Goal: Use online tool/utility: Utilize a website feature to perform a specific function

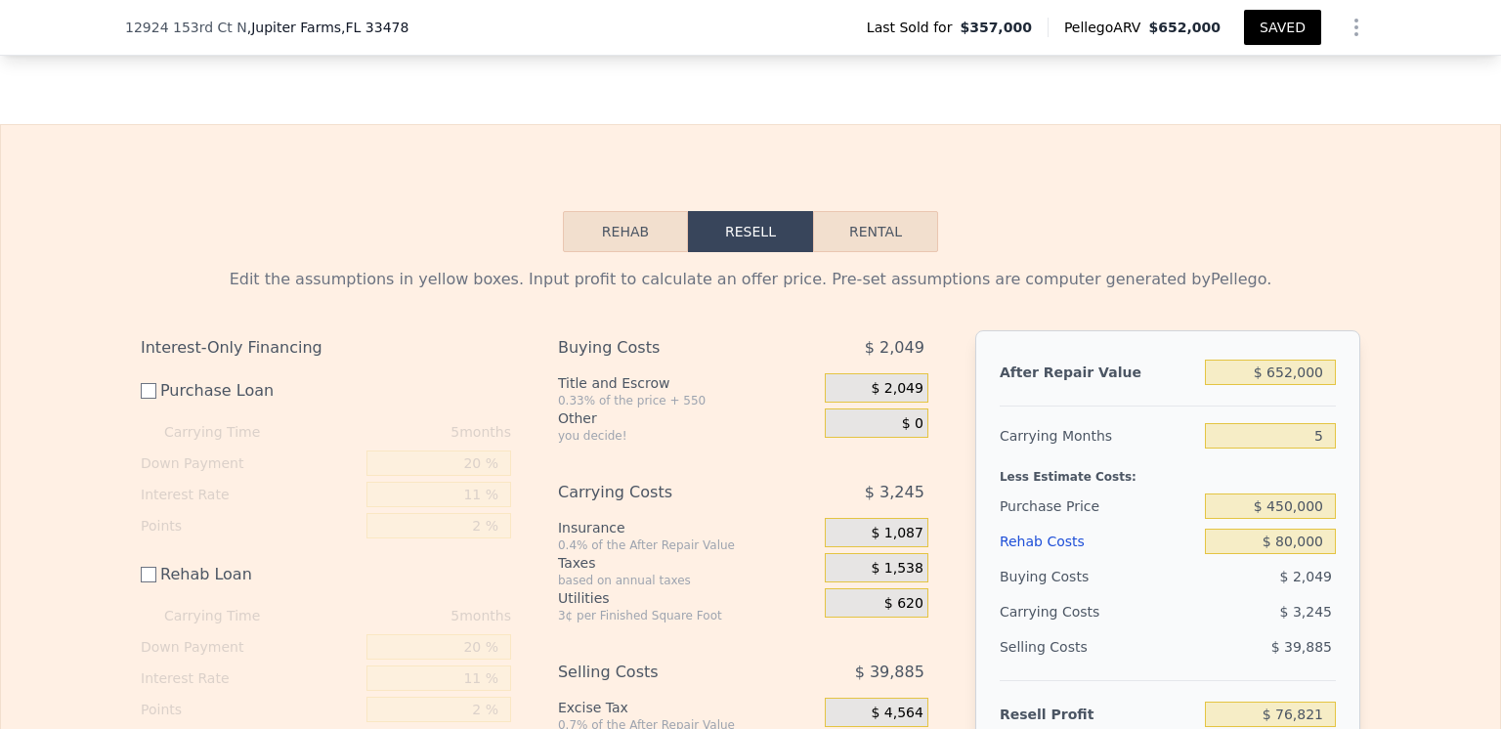
scroll to position [3127, 0]
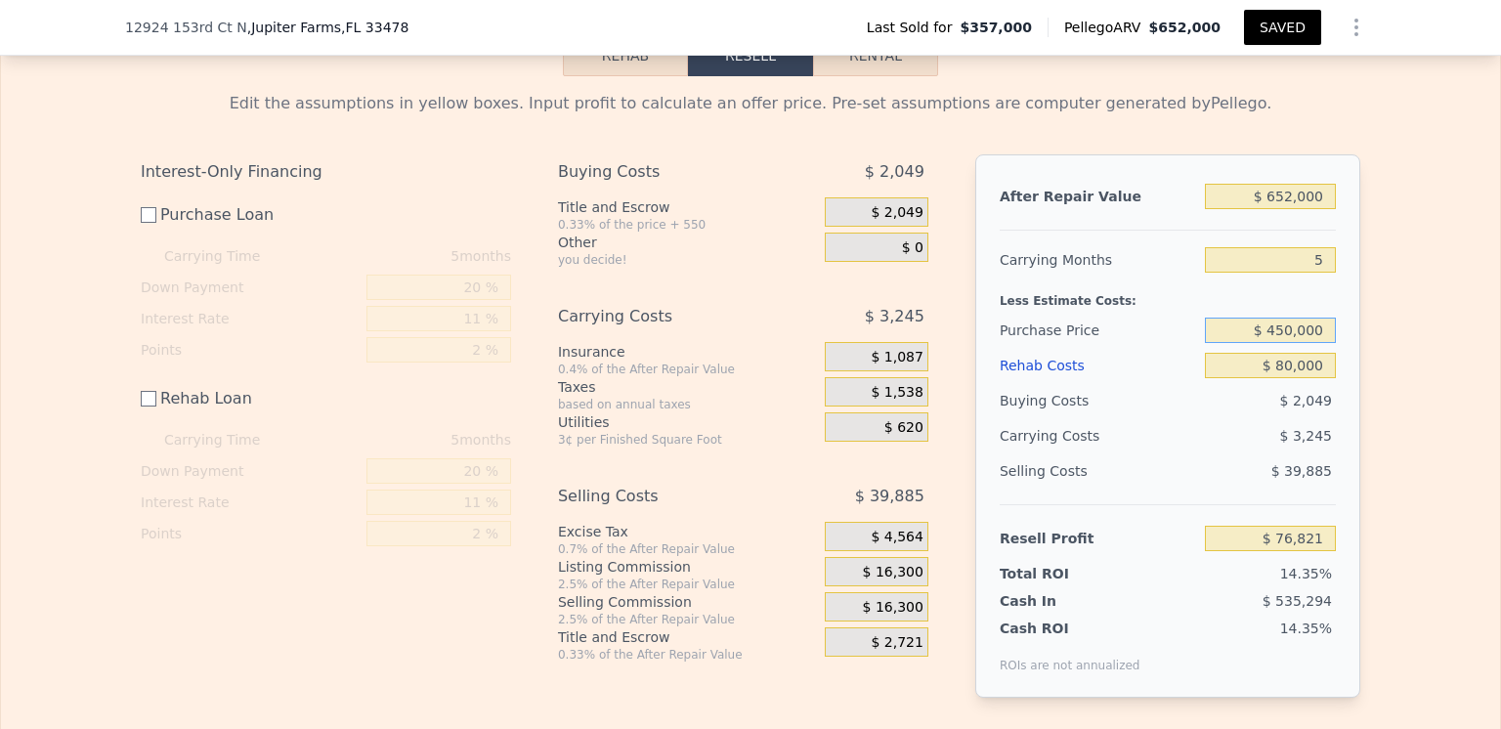
click at [1289, 343] on input "$ 450,000" at bounding box center [1270, 330] width 131 height 25
type input "$ 350,000"
click at [1213, 418] on div "$ 2,049" at bounding box center [1271, 400] width 132 height 35
type input "$ 177,154"
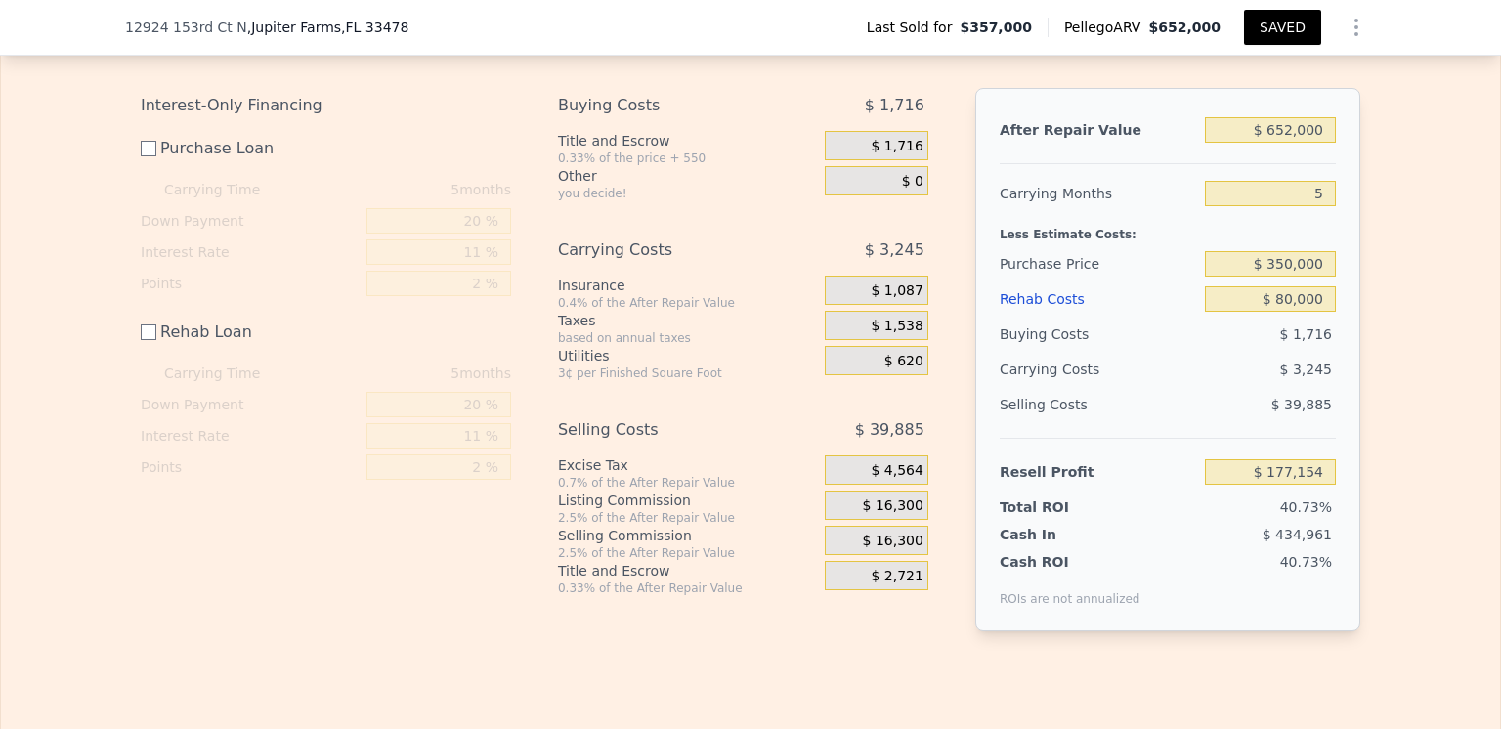
scroll to position [3224, 0]
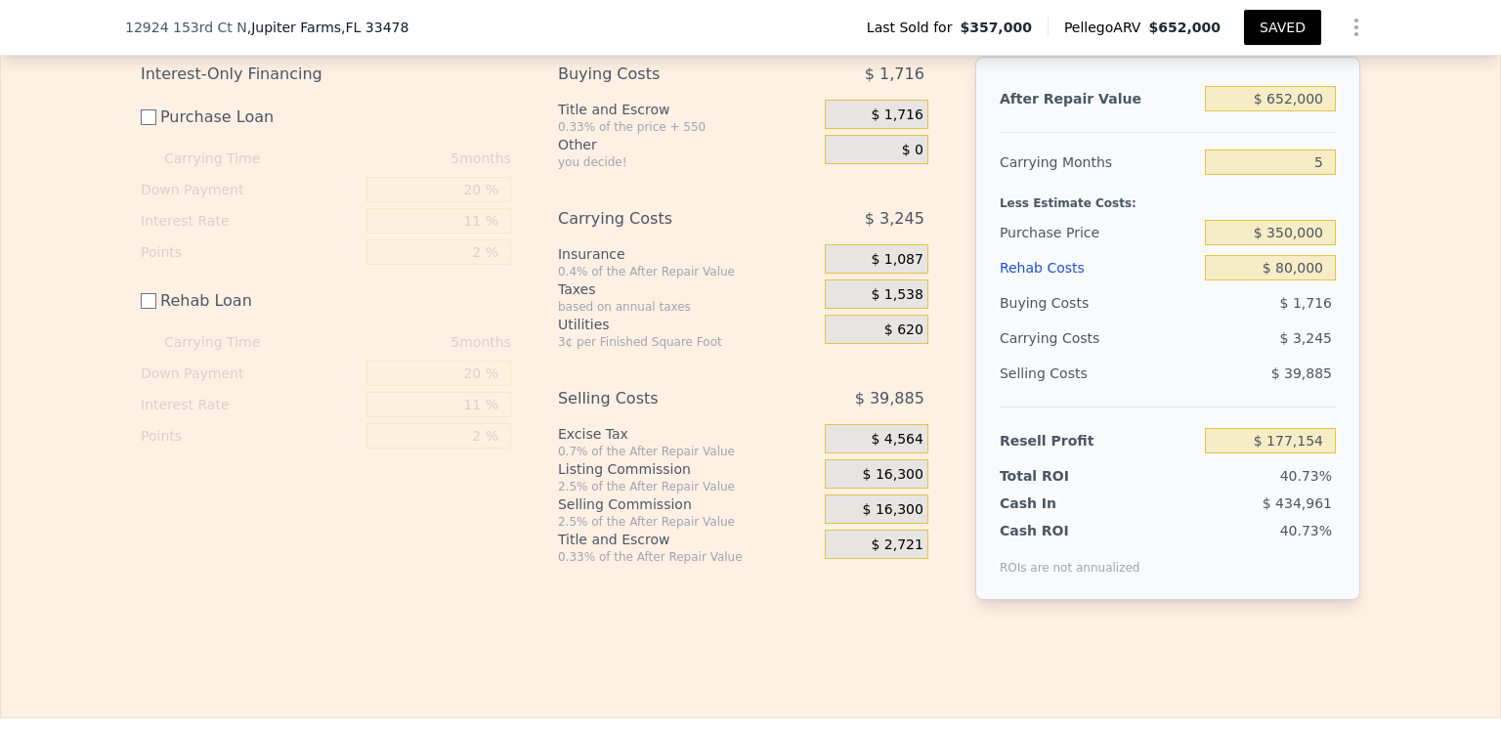
click at [899, 339] on span "$ 620" at bounding box center [903, 330] width 39 height 18
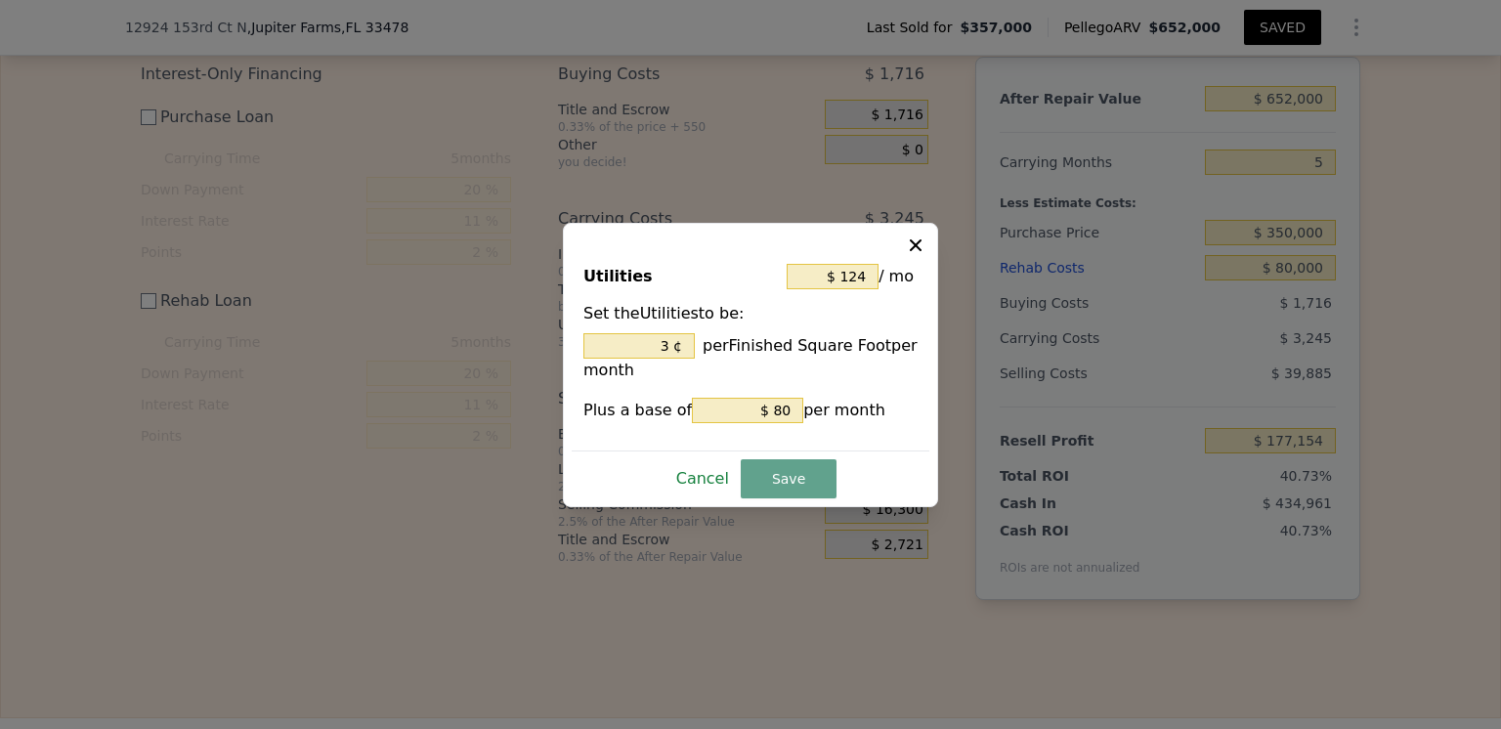
click at [712, 481] on button "Cancel" at bounding box center [702, 478] width 68 height 31
type input "3 %"
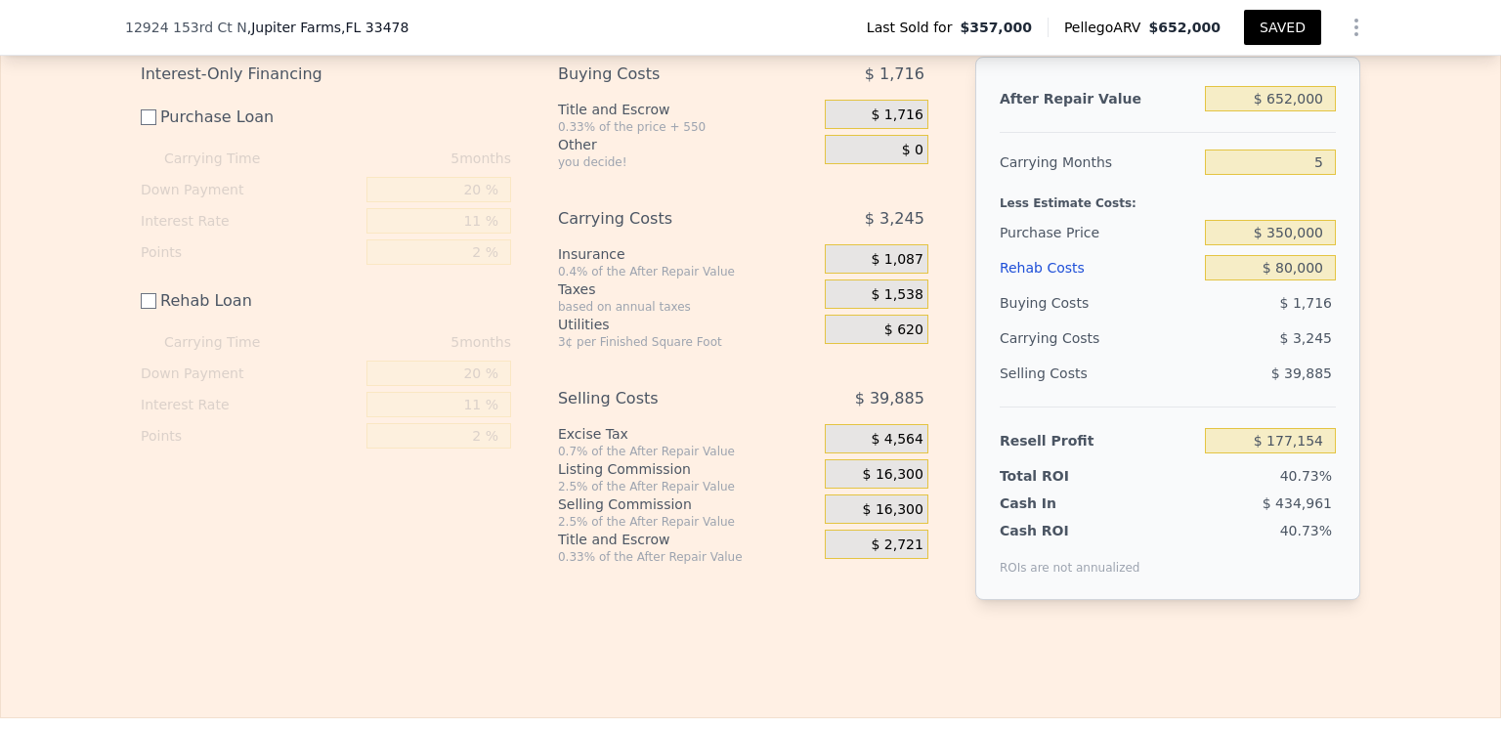
click at [897, 304] on span "$ 1,538" at bounding box center [897, 295] width 52 height 18
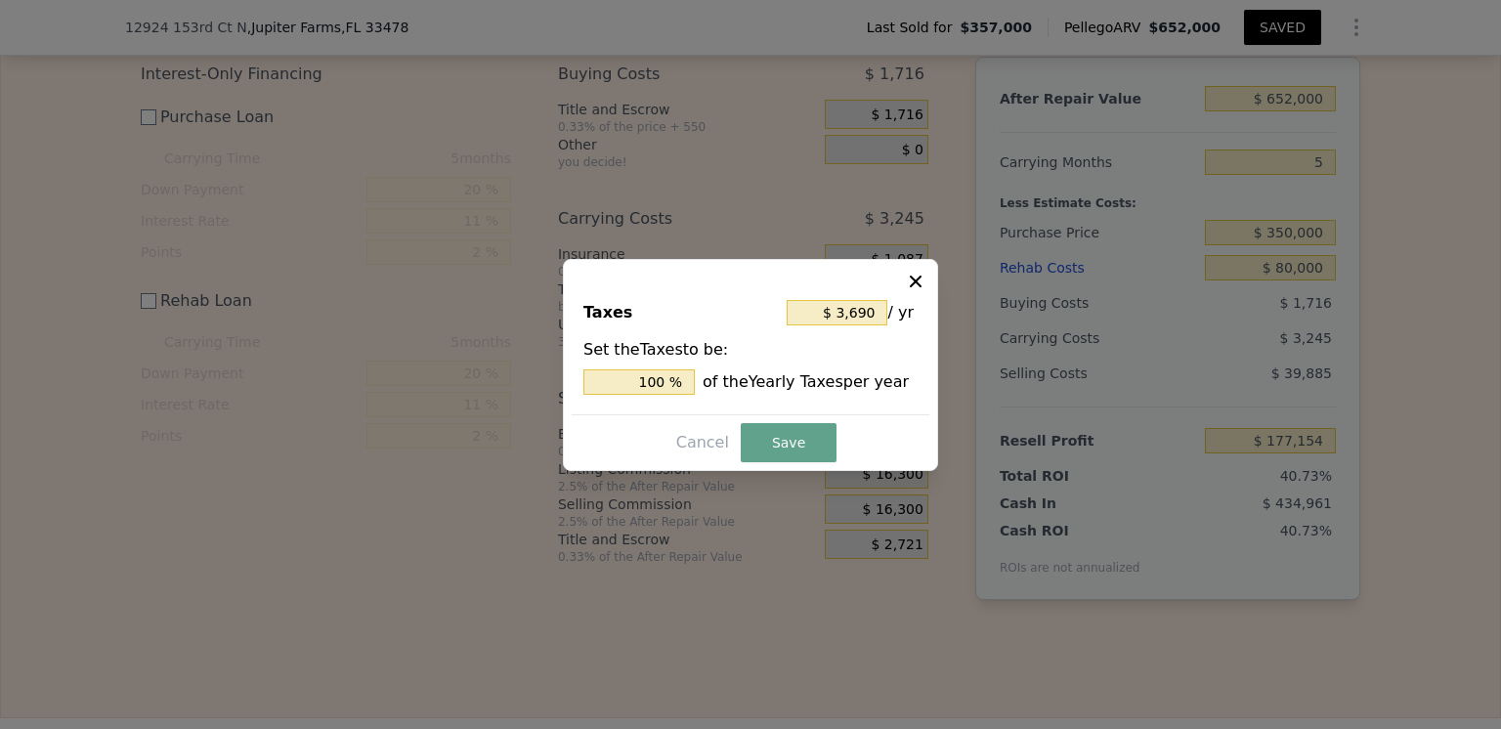
click at [916, 280] on icon at bounding box center [916, 281] width 12 height 12
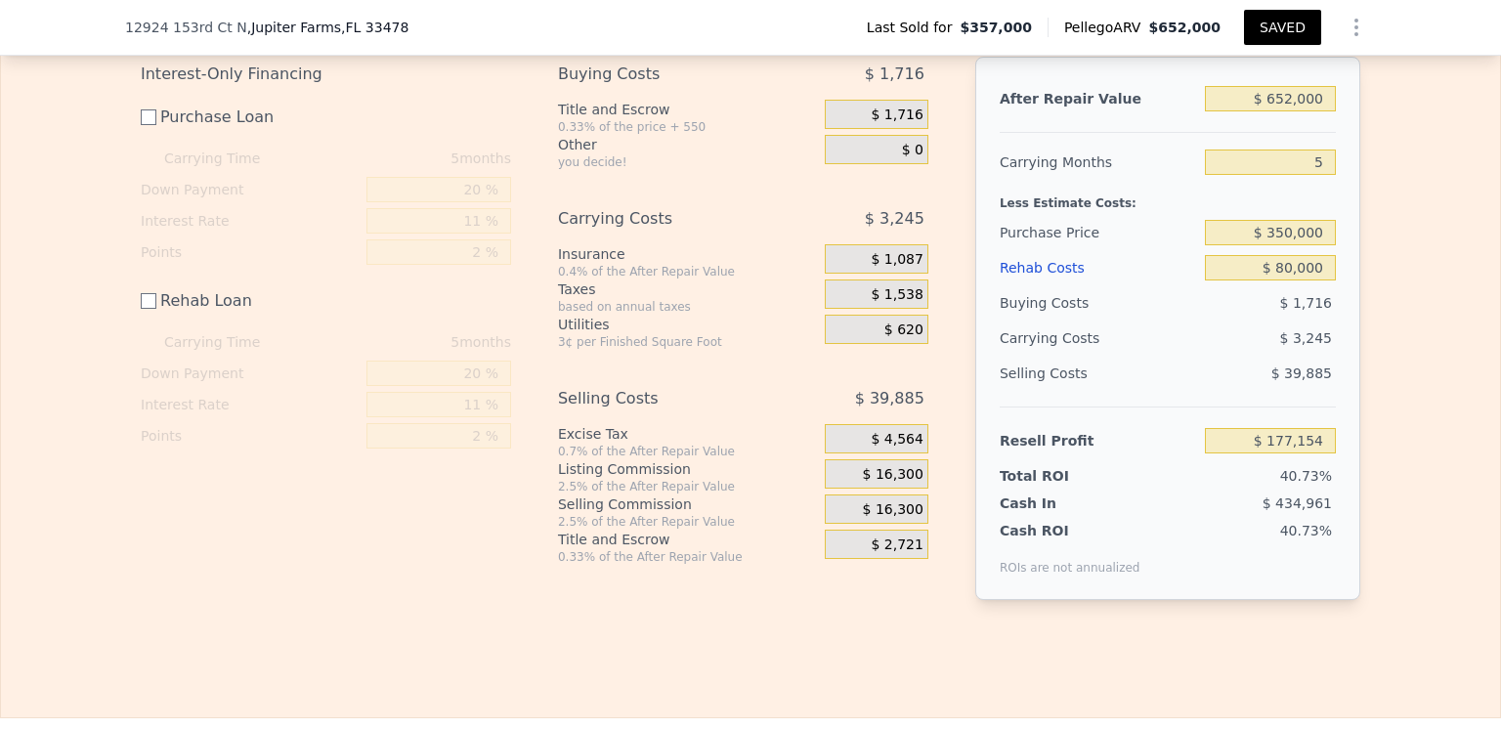
click at [899, 269] on span "$ 1,087" at bounding box center [897, 260] width 52 height 18
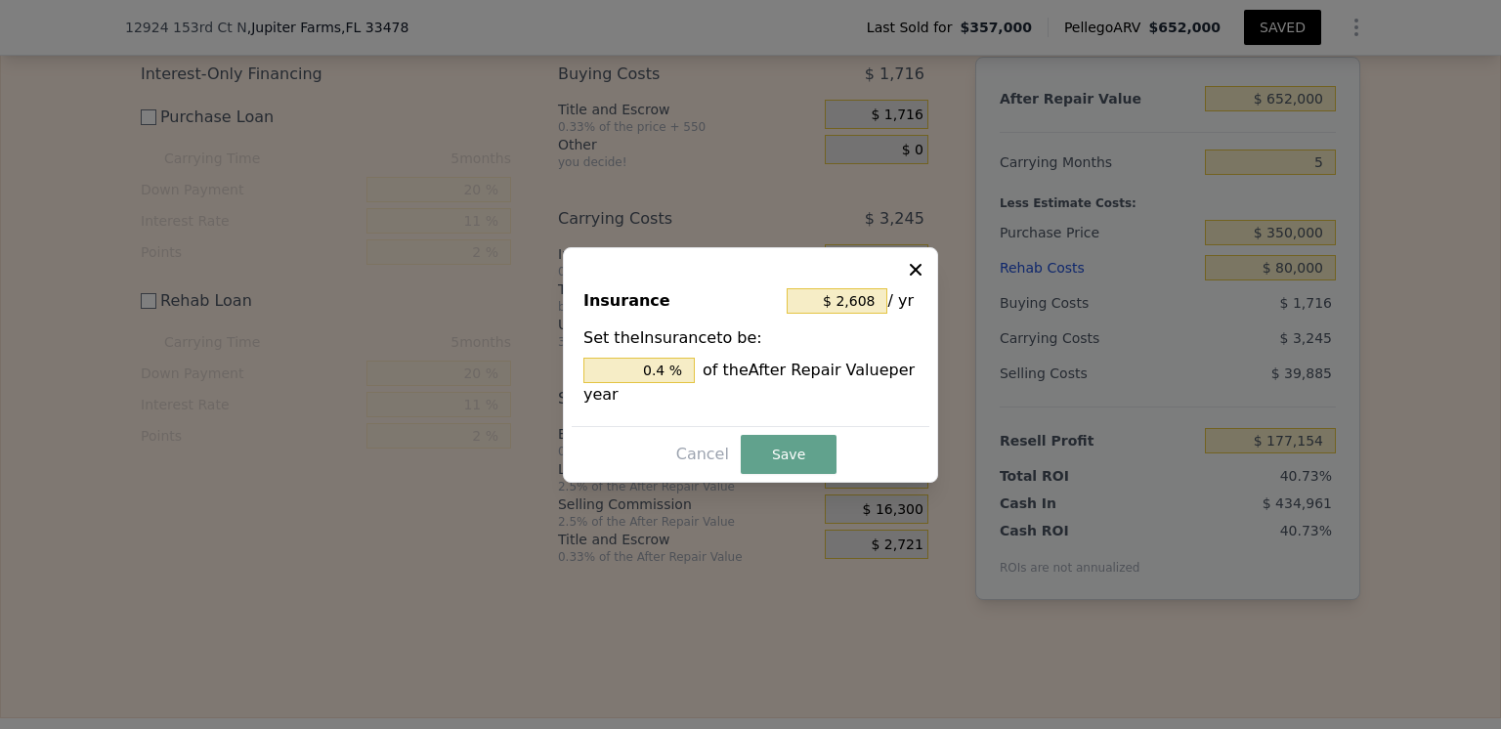
click at [915, 266] on icon at bounding box center [916, 270] width 20 height 20
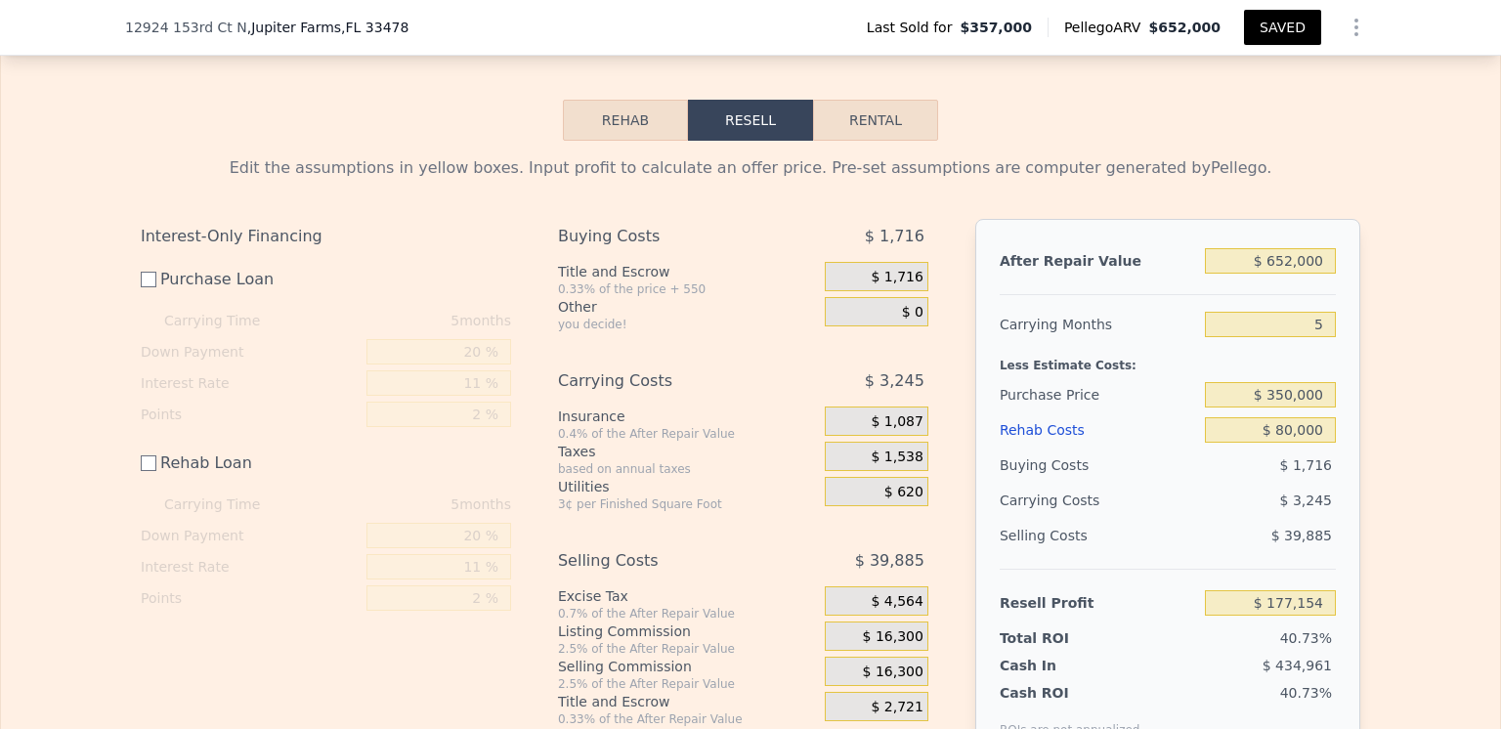
scroll to position [3029, 0]
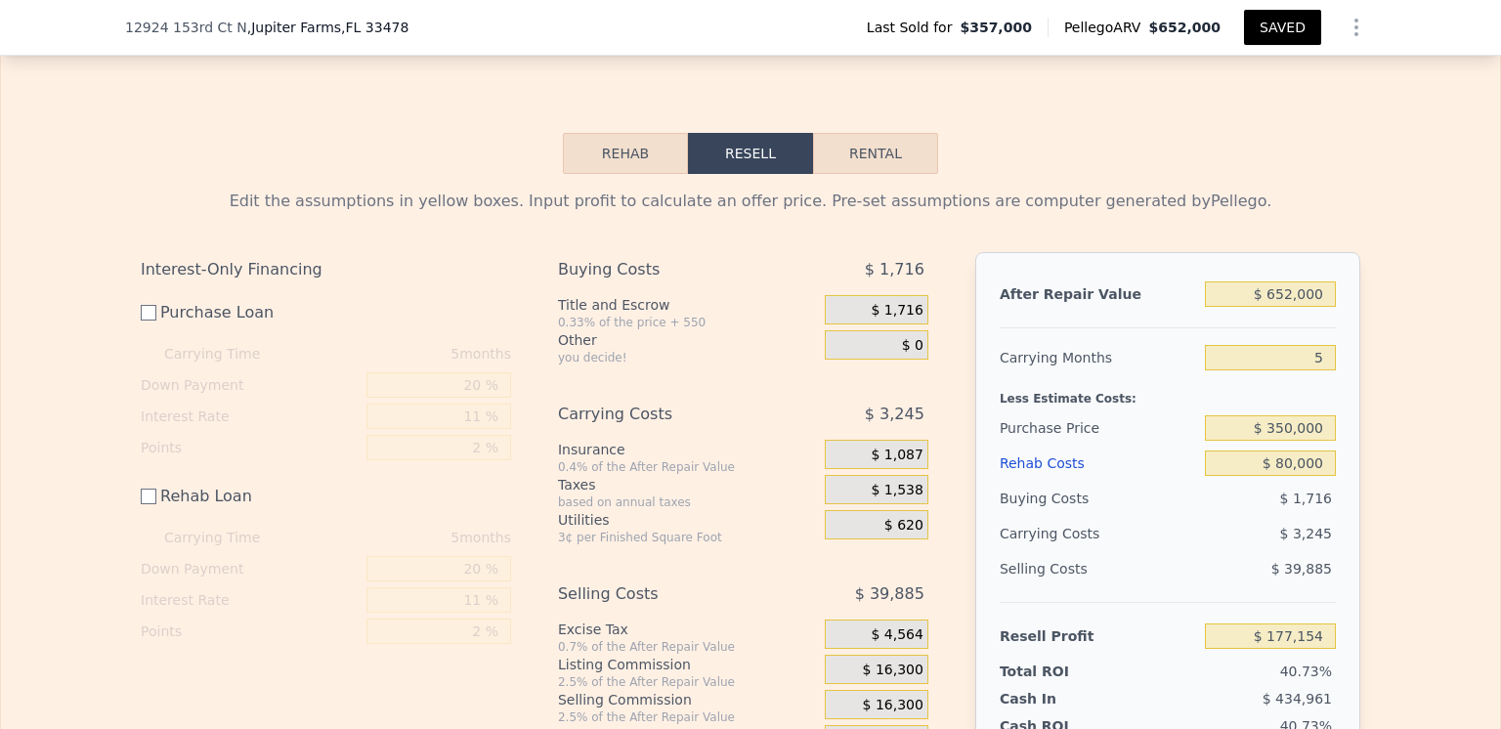
click at [864, 174] on button "Rental" at bounding box center [875, 153] width 125 height 41
select select "30"
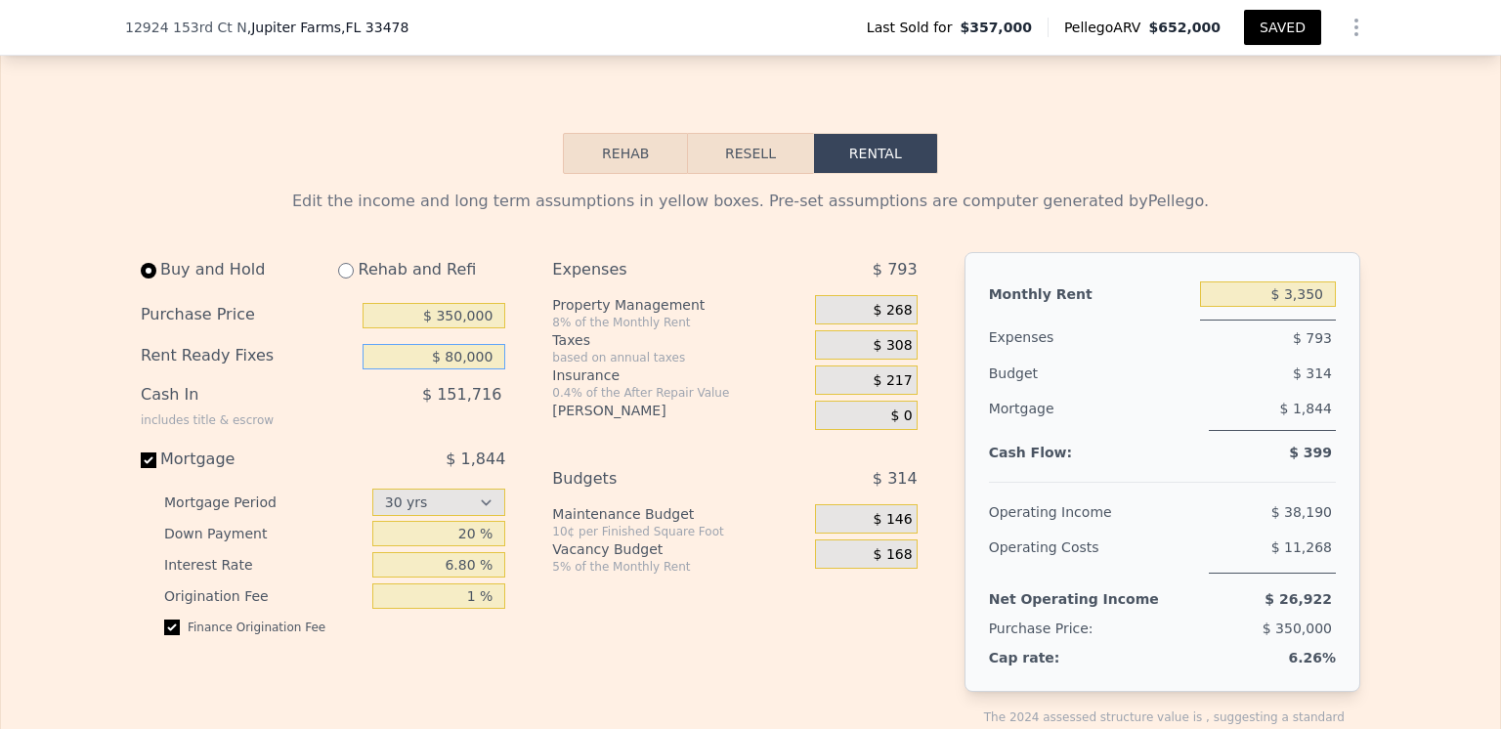
click at [449, 369] on input "$ 80,000" at bounding box center [433, 356] width 143 height 25
type input "$ 40,000"
click at [390, 458] on div "Buy and Hold Rehab and Refi Purchase Price $ 350,000 Rent Ready Fixes $ 40,000 …" at bounding box center [323, 451] width 364 height 399
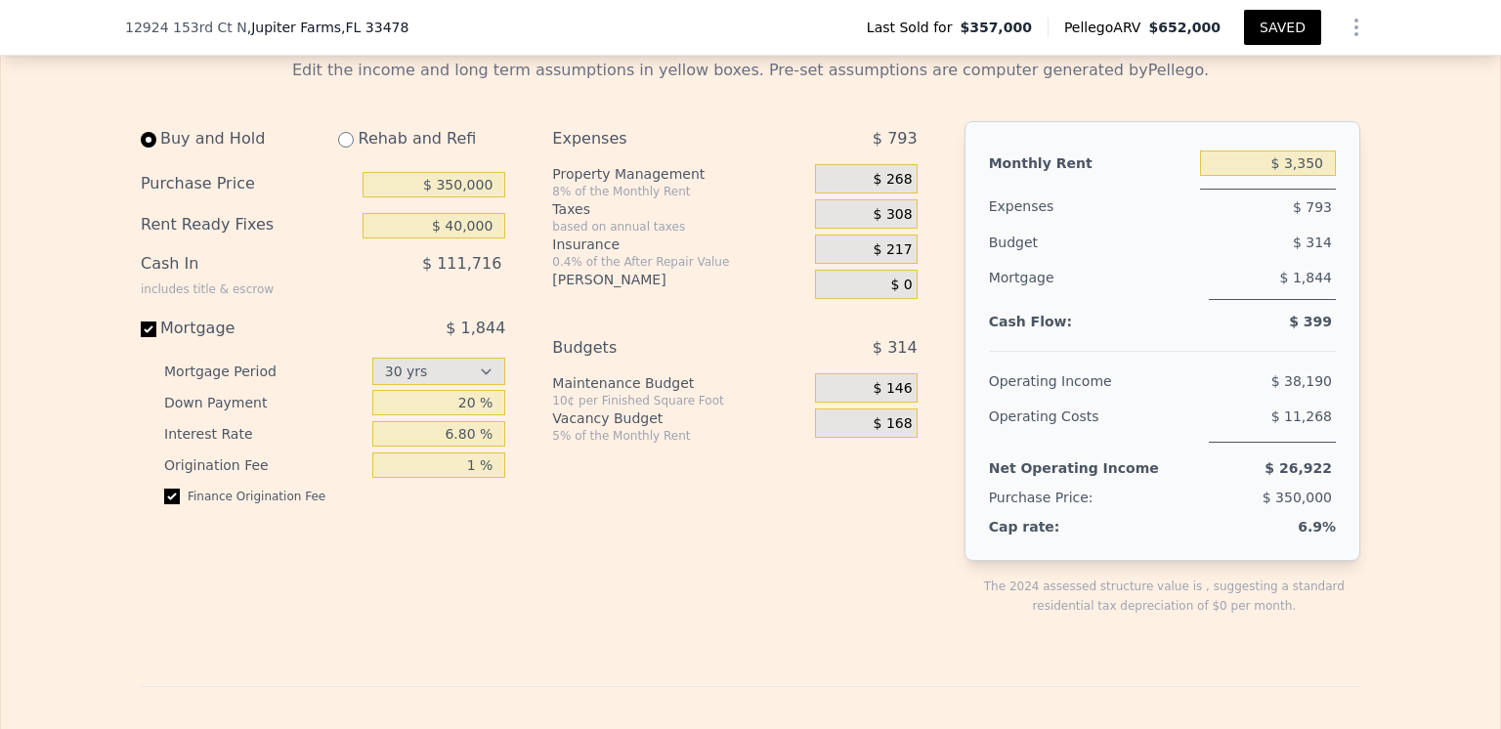
scroll to position [3127, 0]
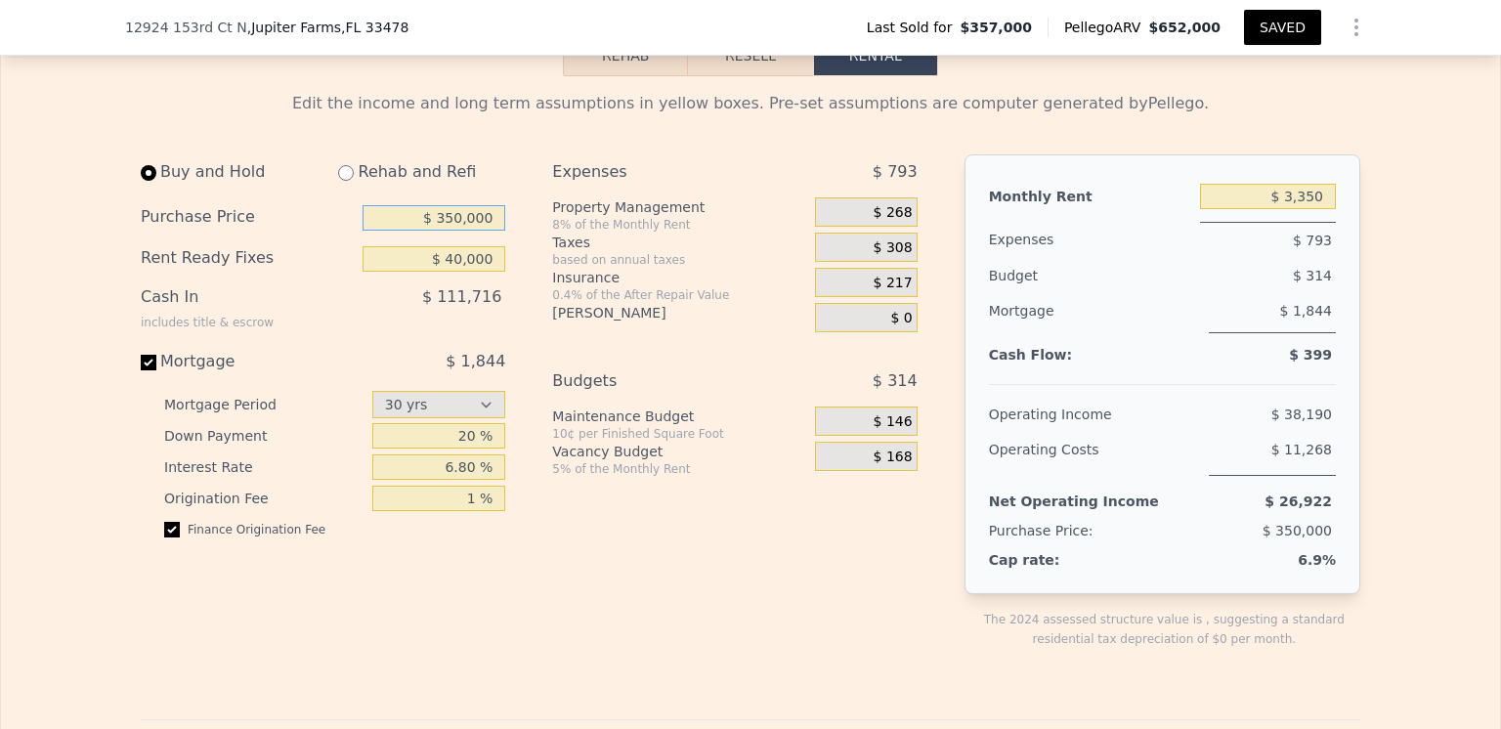
click at [457, 231] on input "$ 350,000" at bounding box center [433, 217] width 143 height 25
type input "$ 325,000"
click at [719, 189] on div "Expenses" at bounding box center [659, 171] width 214 height 35
click at [141, 181] on input "radio" at bounding box center [149, 173] width 16 height 16
click at [141, 370] on input "Mortgage $ 1,712" at bounding box center [149, 363] width 16 height 16
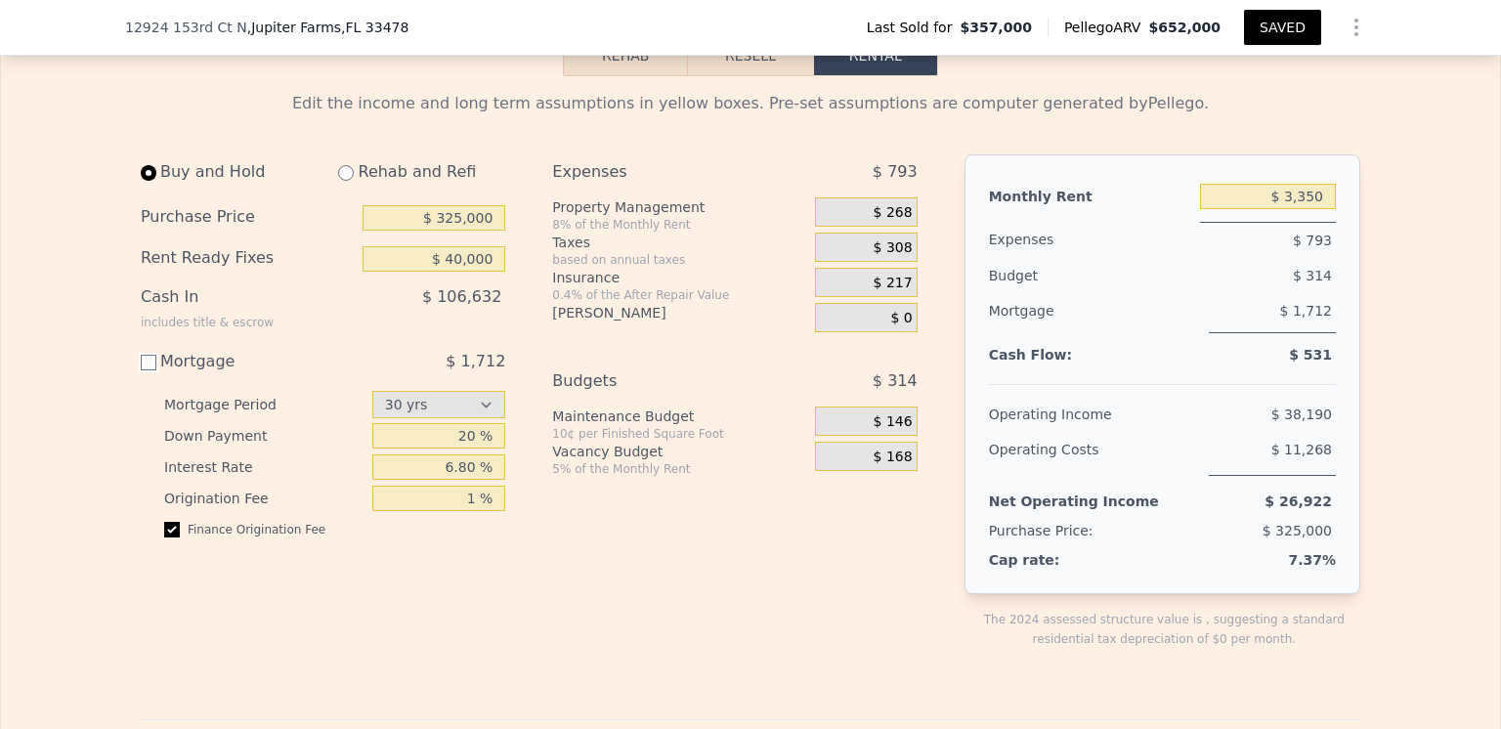
checkbox input "false"
type input "$ 80,000"
type input "$ 3,550"
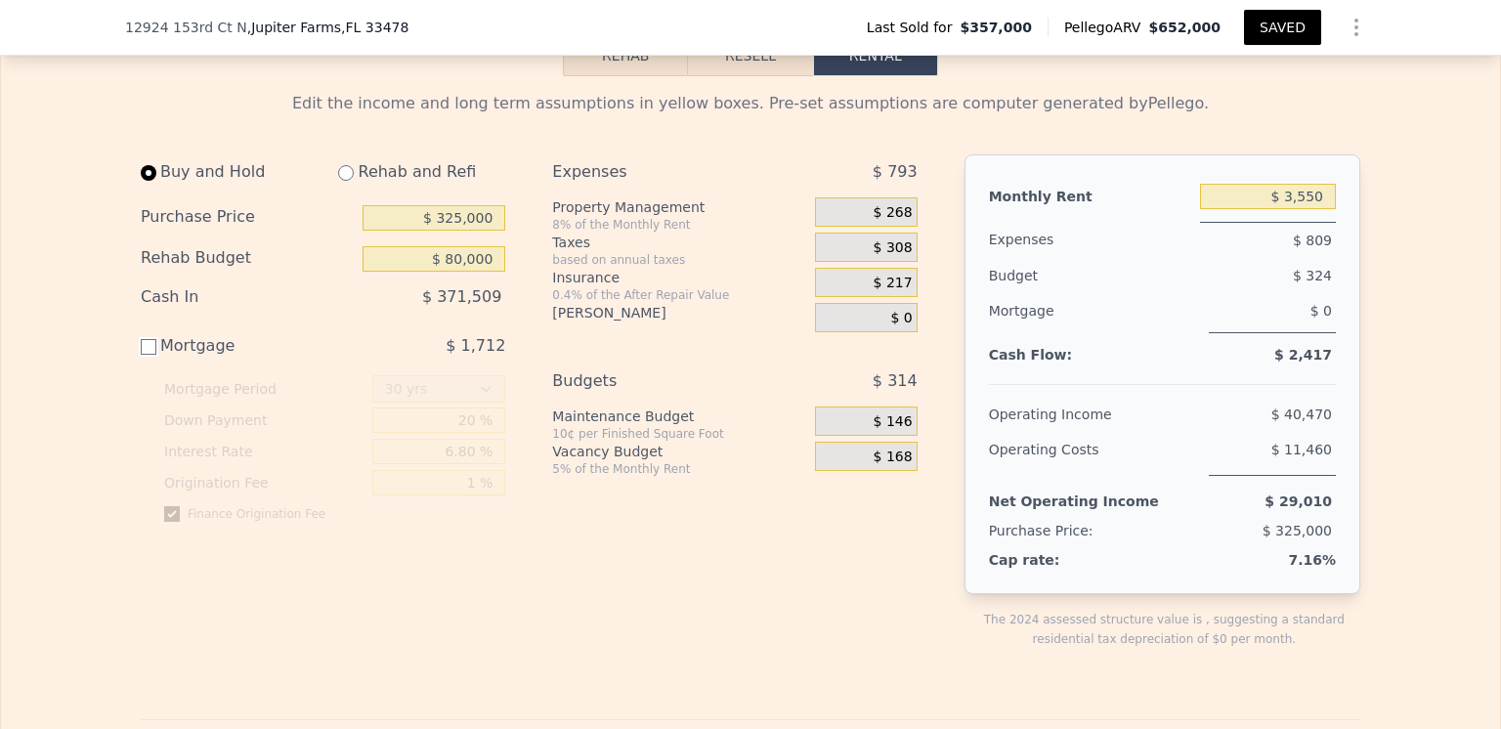
click at [141, 355] on input "Mortgage $ 1,712" at bounding box center [149, 347] width 16 height 16
checkbox input "true"
type input "$ 40,000"
type input "$ 3,350"
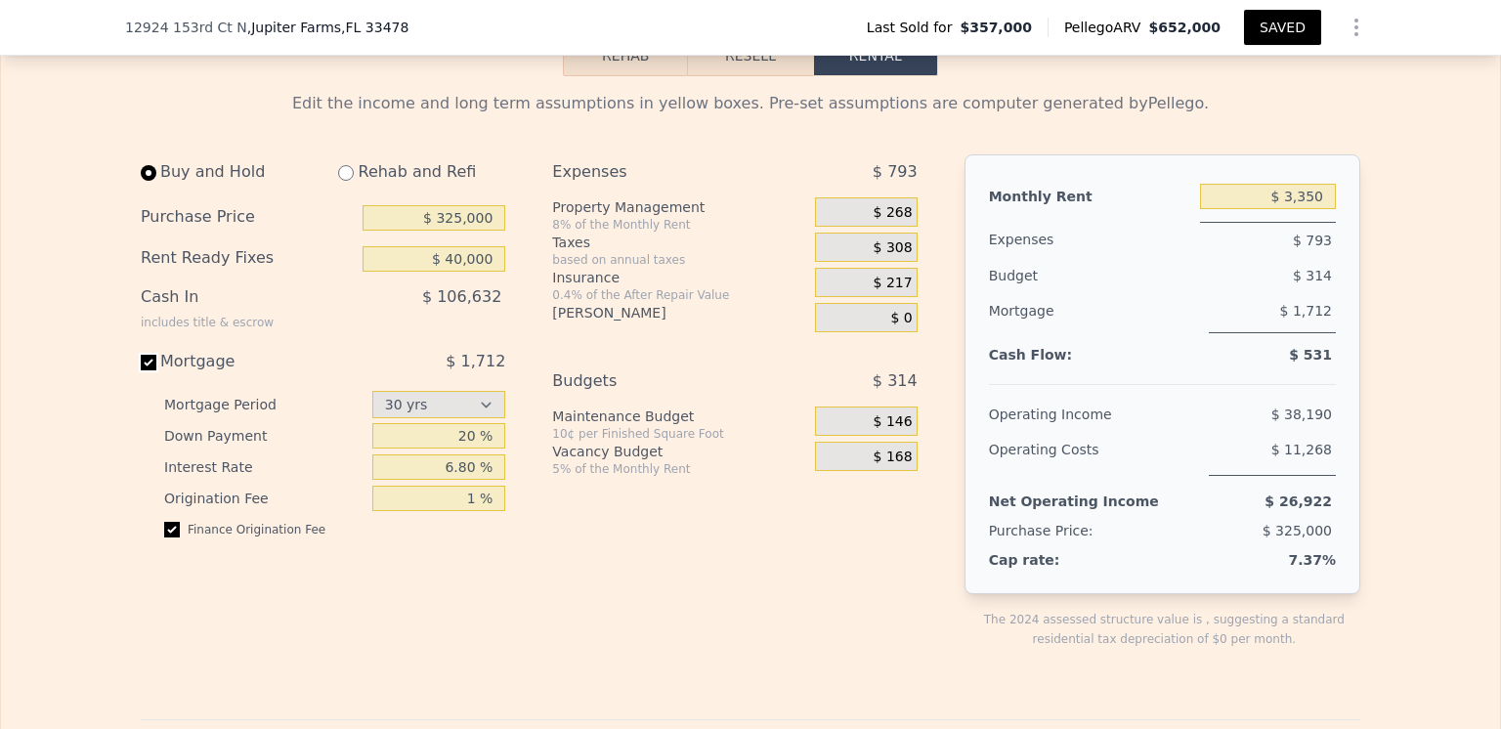
click at [141, 370] on input "Mortgage $ 1,712" at bounding box center [149, 363] width 16 height 16
checkbox input "false"
type input "$ 80,000"
type input "$ 3,550"
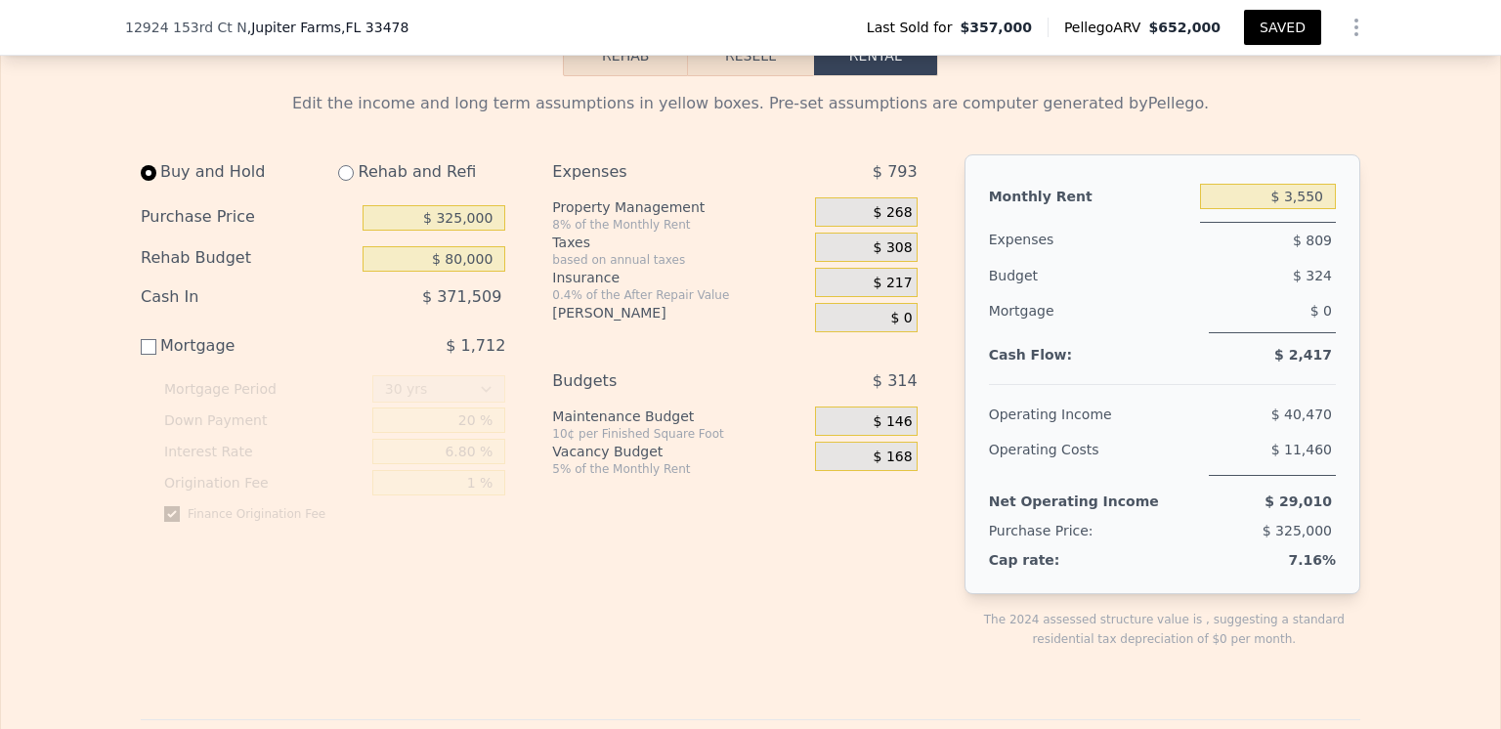
click at [141, 373] on div "Mortgage $ 1,712" at bounding box center [323, 353] width 364 height 39
click at [141, 355] on input "Mortgage $ 1,712" at bounding box center [149, 347] width 16 height 16
checkbox input "true"
type input "$ 40,000"
type input "$ 3,350"
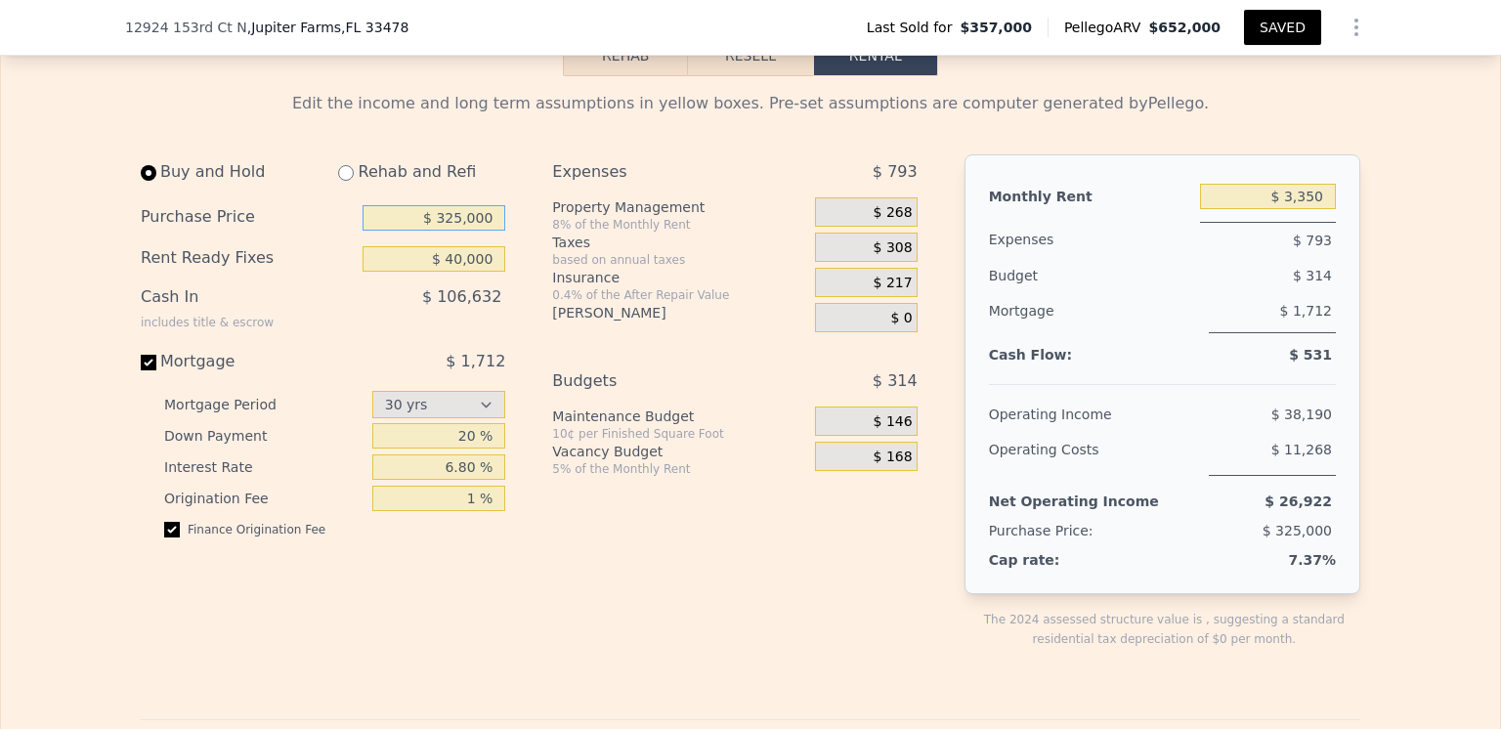
click at [457, 231] on input "$ 325,000" at bounding box center [433, 217] width 143 height 25
click at [554, 581] on div "Expenses $ 793 Property Management 8% of the Monthly Rent $ 268 Taxes based on …" at bounding box center [742, 417] width 380 height 526
drag, startPoint x: 457, startPoint y: 245, endPoint x: 438, endPoint y: 247, distance: 19.6
click at [438, 231] on input "$ 300,000" at bounding box center [433, 217] width 143 height 25
click at [637, 562] on div "Expenses $ 793 Property Management 8% of the Monthly Rent $ 268 Taxes based on …" at bounding box center [742, 417] width 380 height 526
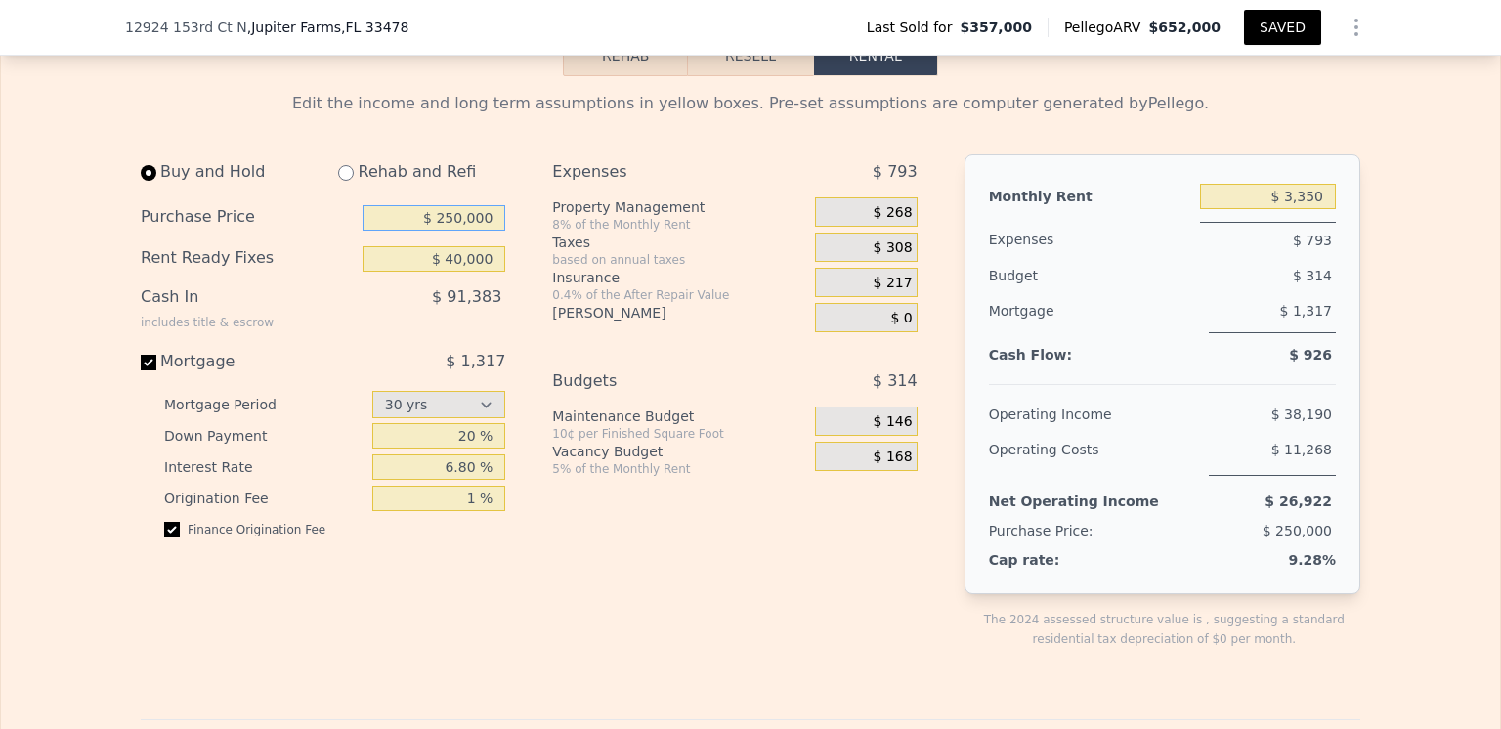
click at [457, 231] on input "$ 250,000" at bounding box center [433, 217] width 143 height 25
click at [689, 560] on div "Expenses $ 793 Property Management 8% of the Monthly Rent $ 268 Taxes based on …" at bounding box center [742, 417] width 380 height 526
click at [457, 231] on input "$ 255,000" at bounding box center [433, 217] width 143 height 25
click at [662, 564] on div "Expenses $ 793 Property Management 8% of the Monthly Rent $ 268 Taxes based on …" at bounding box center [742, 417] width 380 height 526
click at [458, 231] on input "$ 252,000" at bounding box center [433, 217] width 143 height 25
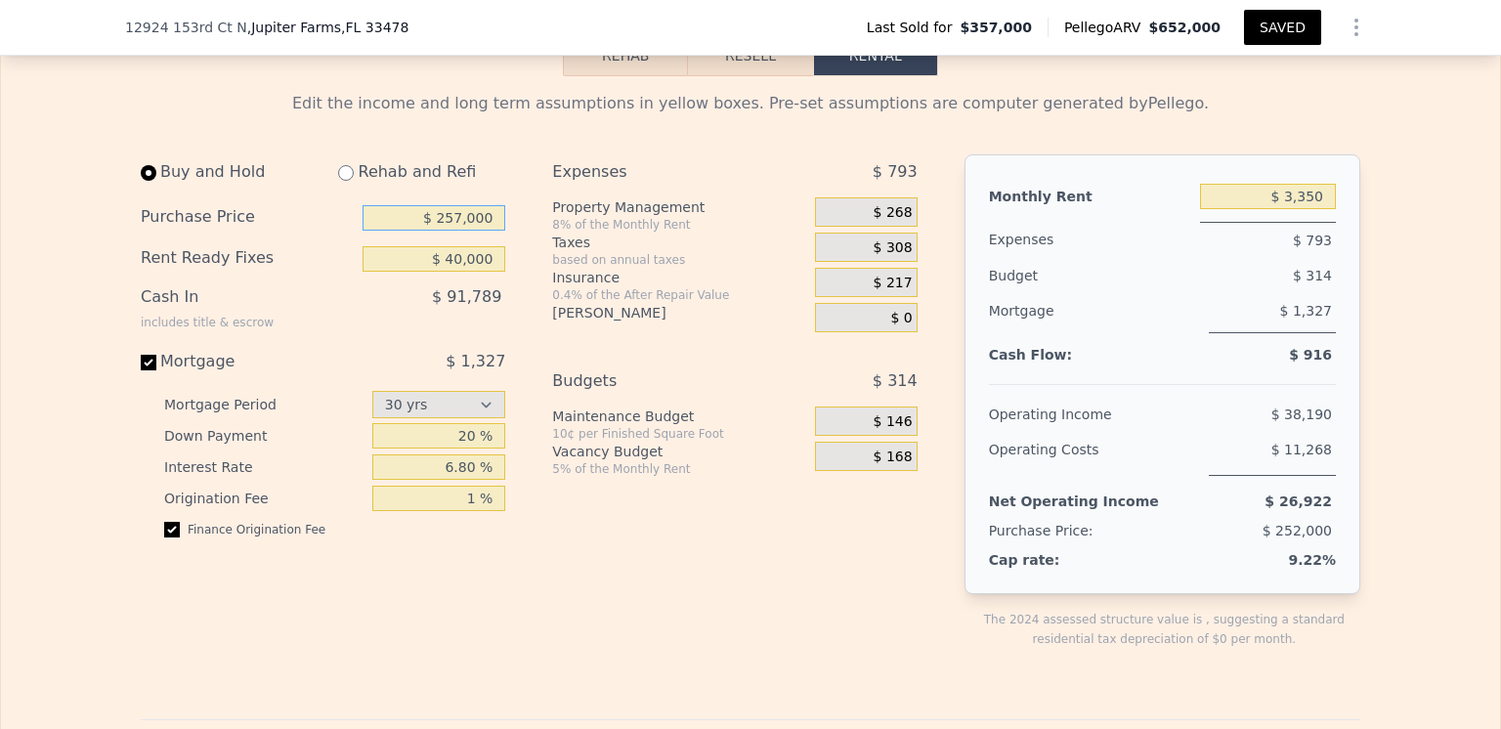
type input "$ 257,000"
click at [611, 591] on div "Expenses $ 793 Property Management 8% of the Monthly Rent $ 268 Taxes based on …" at bounding box center [742, 417] width 380 height 526
click at [339, 181] on input "radio" at bounding box center [346, 173] width 16 height 16
radio input "true"
type input "$ 80,000"
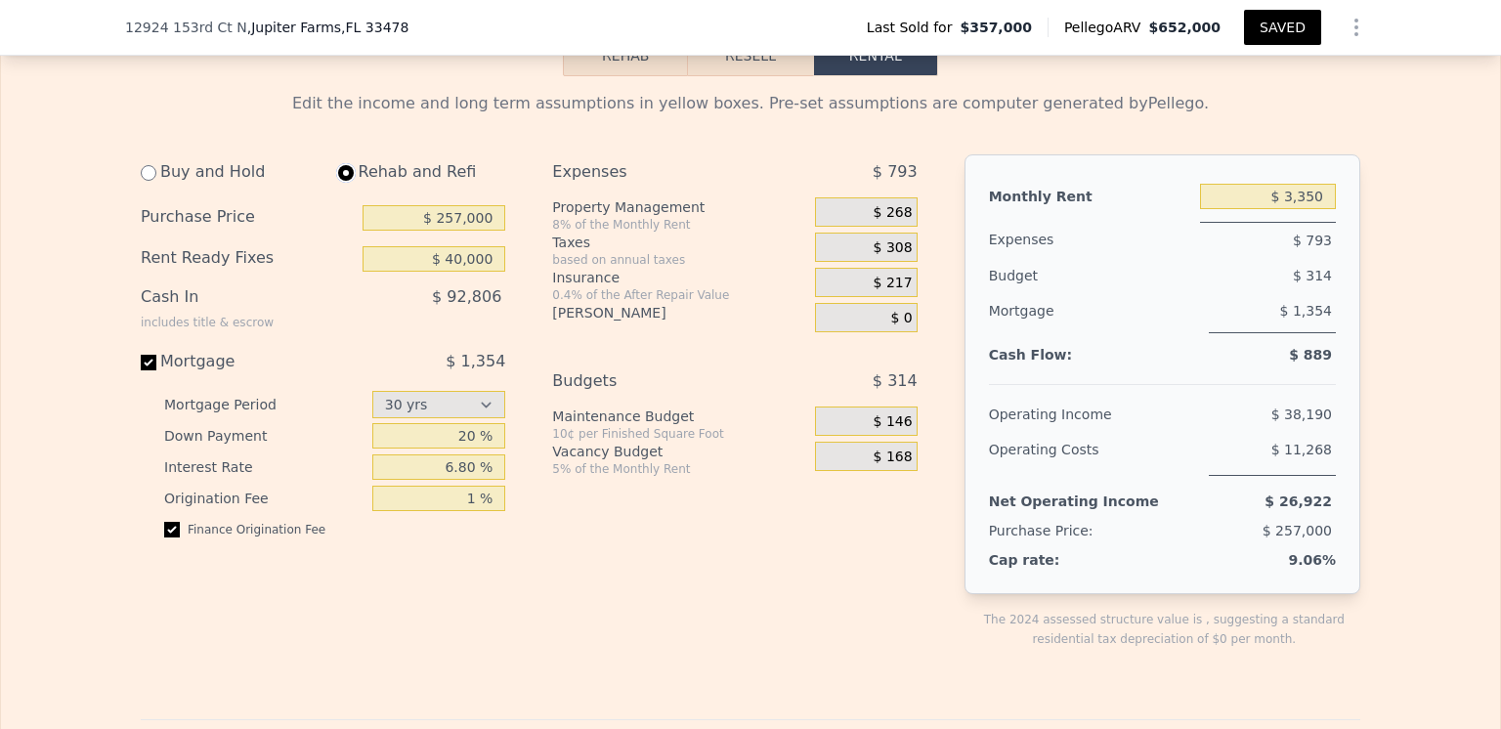
type input "$ 3,550"
select select "30"
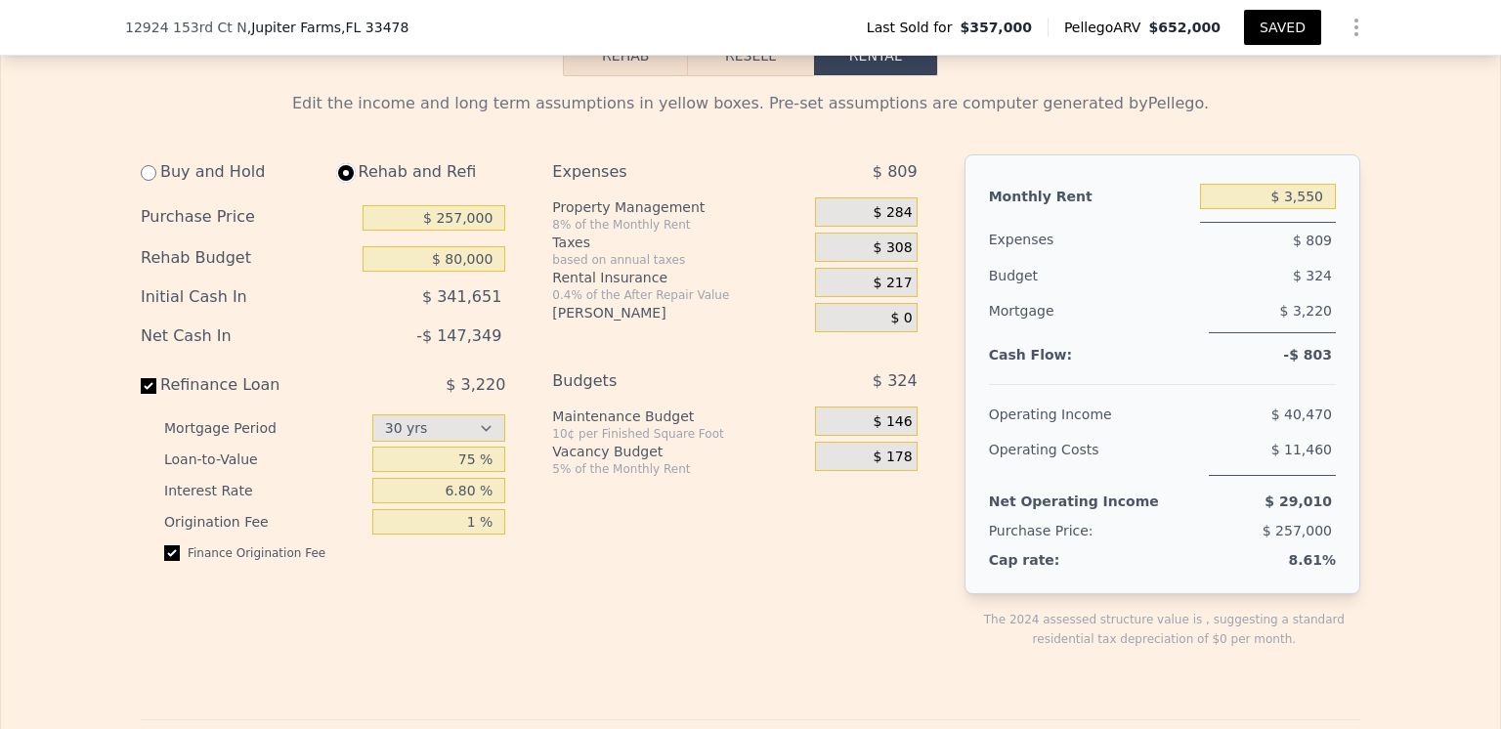
click at [339, 181] on input "radio" at bounding box center [346, 173] width 16 height 16
click at [457, 231] on input "$ 257,000" at bounding box center [433, 217] width 143 height 25
type input "$ 225,000"
click at [375, 319] on div "Initial Cash In $ 341,651" at bounding box center [323, 298] width 364 height 39
click at [743, 76] on button "Resell" at bounding box center [750, 55] width 124 height 41
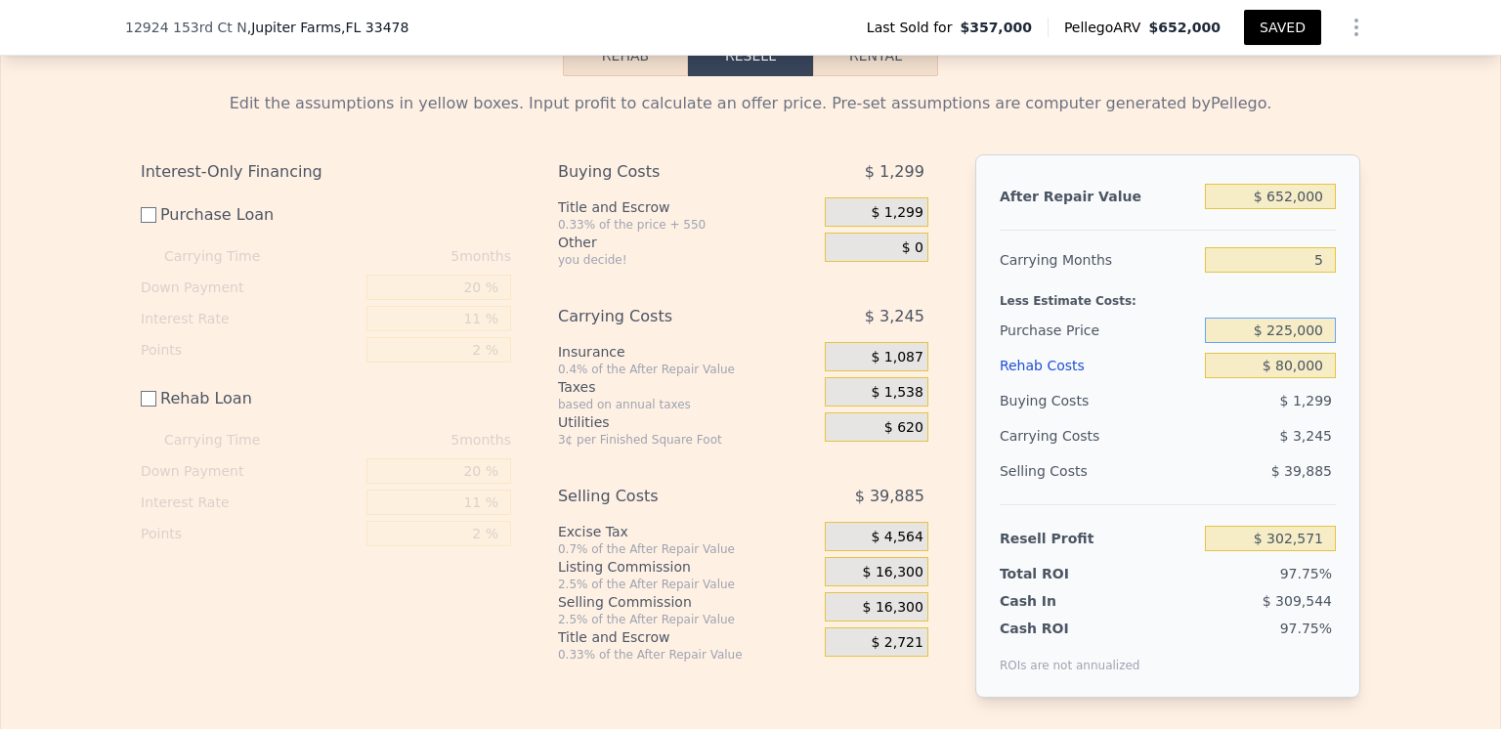
click at [1287, 343] on input "$ 225,000" at bounding box center [1270, 330] width 131 height 25
type input "$ 350,000"
click at [1161, 489] on div "Selling Costs" at bounding box center [1098, 470] width 197 height 35
type input "$ 177,154"
click at [1290, 343] on input "$ 350,000" at bounding box center [1270, 330] width 131 height 25
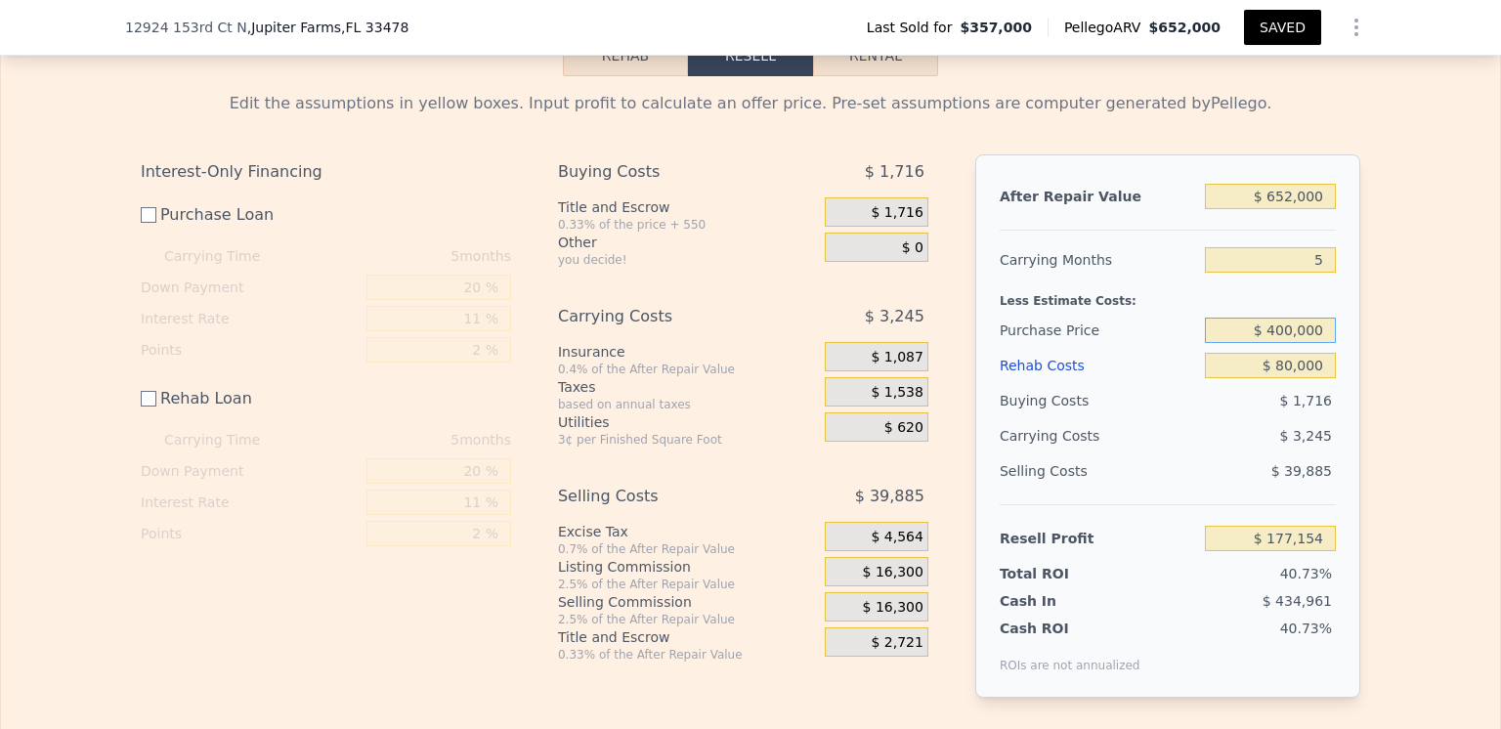
type input "$ 400,000"
click at [1205, 418] on div "$ 1,716" at bounding box center [1271, 400] width 132 height 35
type input "$ 126,988"
click at [1289, 343] on input "$ 400,000" at bounding box center [1270, 330] width 131 height 25
type input "$ 350,000"
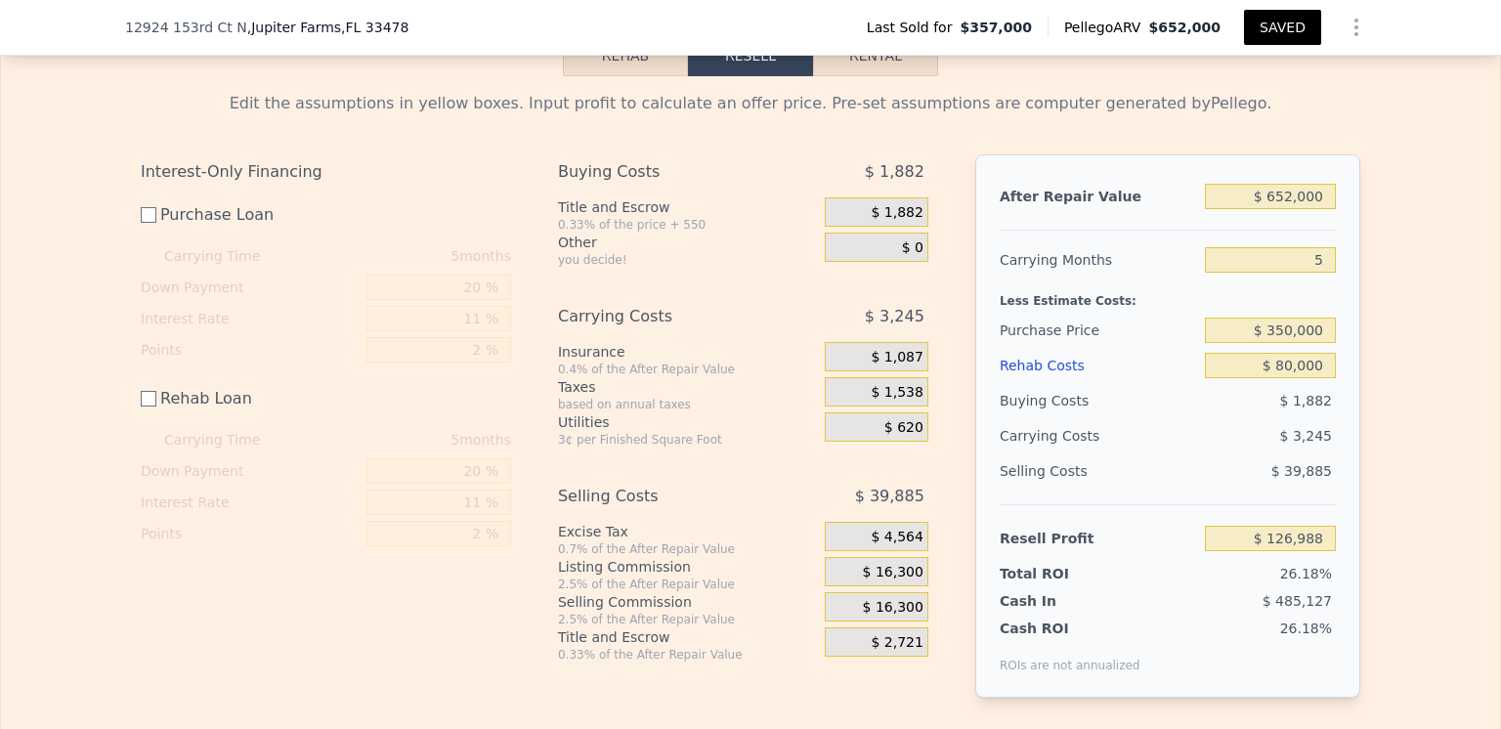
click at [1231, 450] on div "$ 3,245" at bounding box center [1232, 435] width 206 height 35
type input "$ 177,154"
click at [1289, 343] on input "$ 350,000" at bounding box center [1270, 330] width 131 height 25
type input "$ 375,000"
click at [1171, 489] on div "Selling Costs" at bounding box center [1098, 470] width 197 height 35
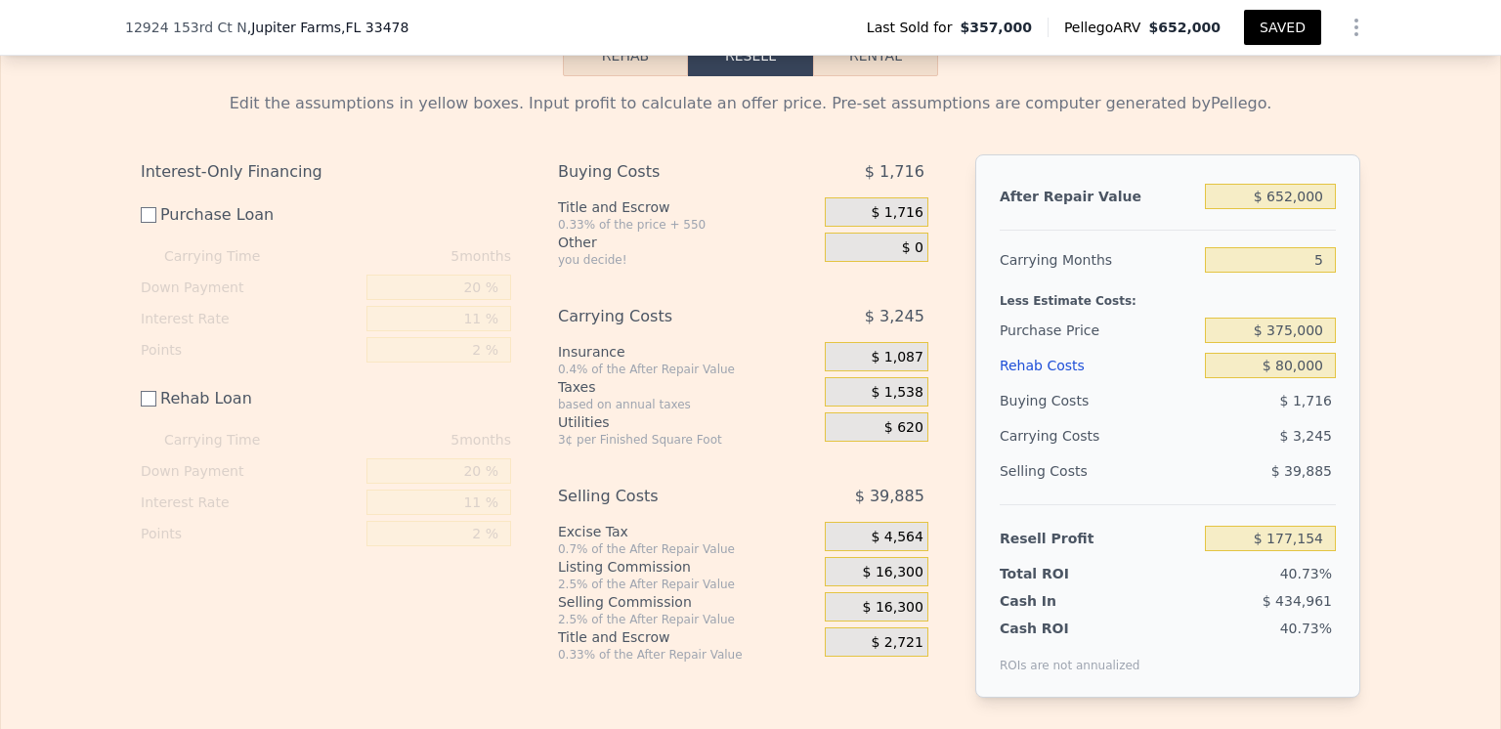
type input "$ 152,071"
click at [1289, 343] on input "$ 375,000" at bounding box center [1270, 330] width 131 height 25
type input "$ 400,000"
click at [1224, 418] on div "$ 1,799" at bounding box center [1271, 400] width 132 height 35
type input "$ 126,988"
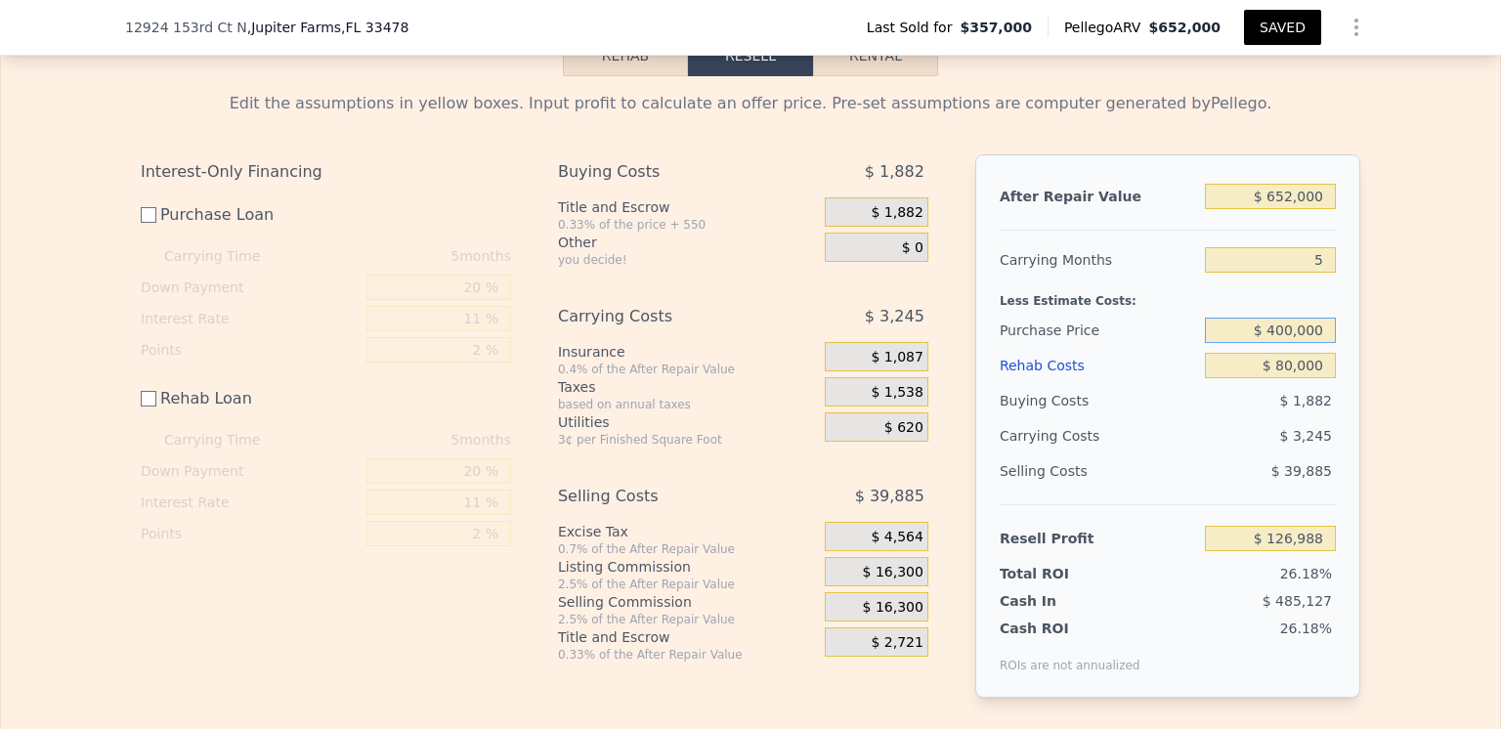
click at [1288, 343] on input "$ 400,000" at bounding box center [1270, 330] width 131 height 25
type input "$ 450,000"
click at [1189, 453] on div "$ 3,245" at bounding box center [1232, 435] width 206 height 35
type input "$ 76,821"
click at [1276, 26] on button "SAVED" at bounding box center [1282, 27] width 77 height 35
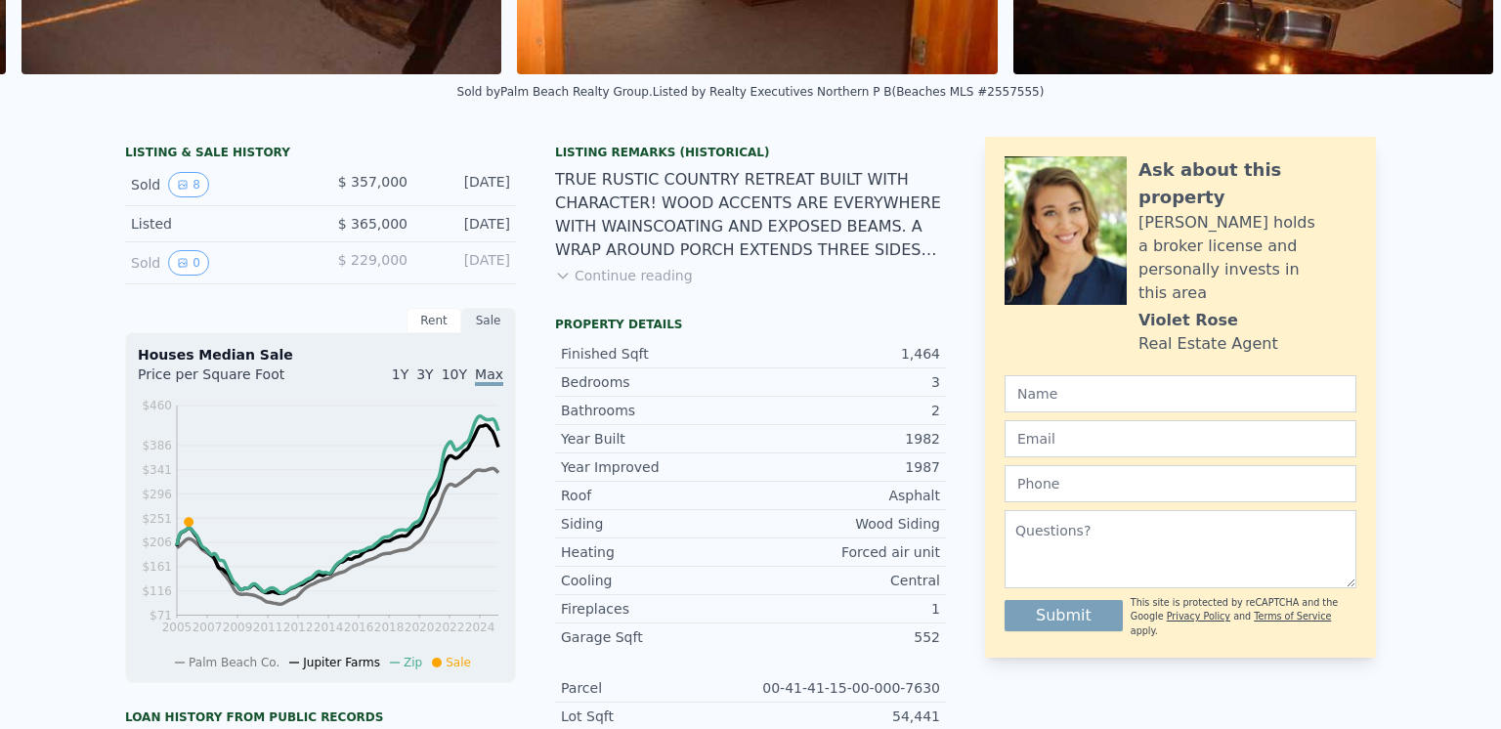
scroll to position [0, 0]
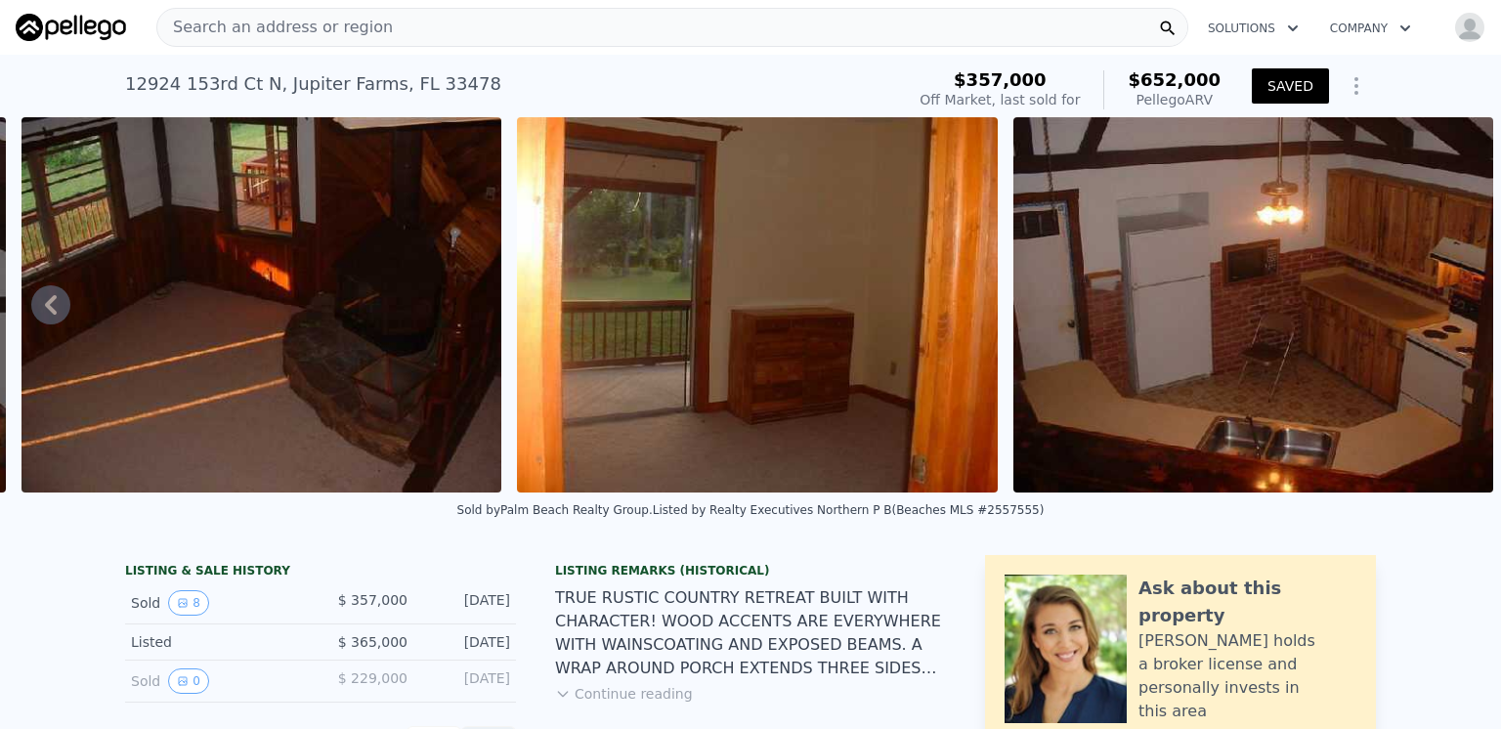
click at [223, 21] on span "Search an address or region" at bounding box center [274, 27] width 235 height 23
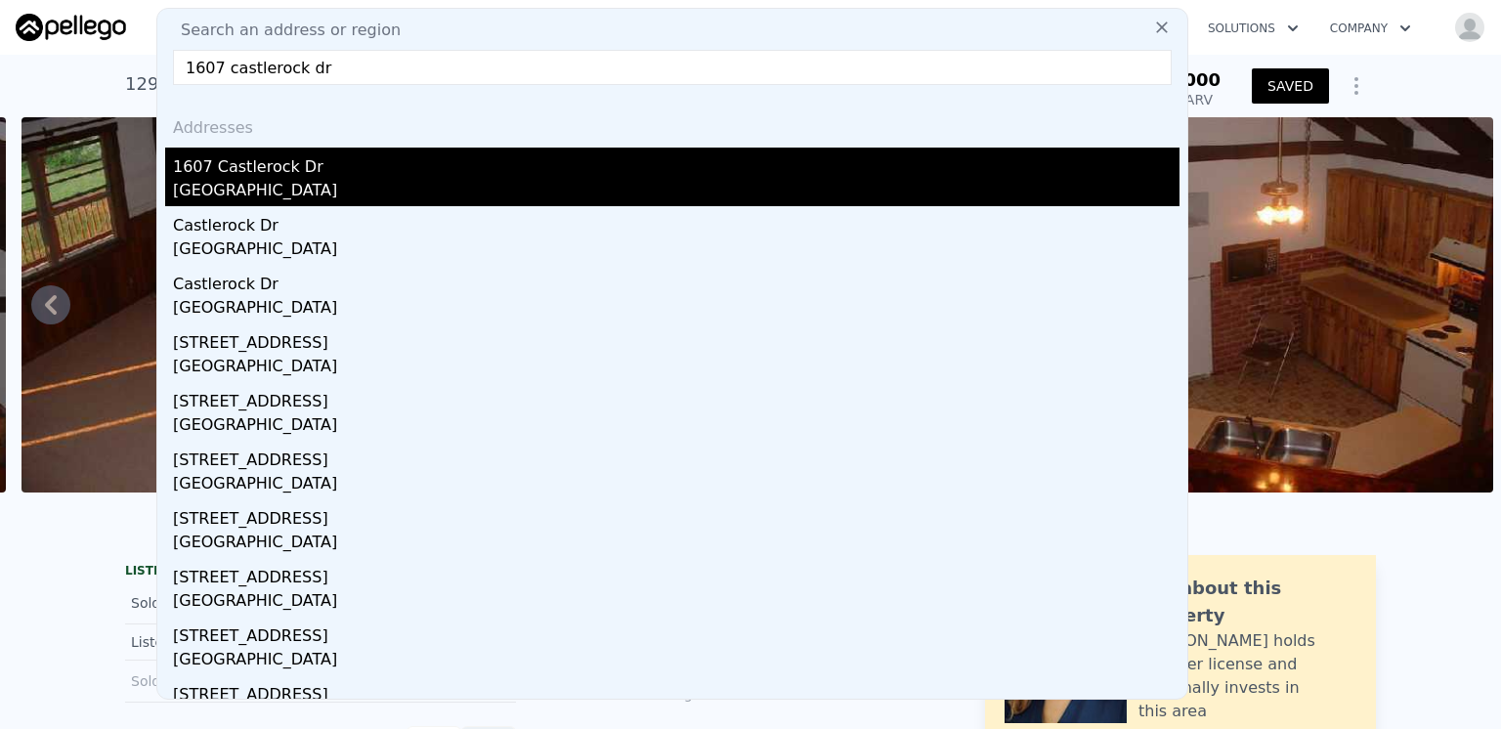
type input "1607 castlerock dr"
click at [235, 176] on div "1607 Castlerock Dr" at bounding box center [676, 163] width 1006 height 31
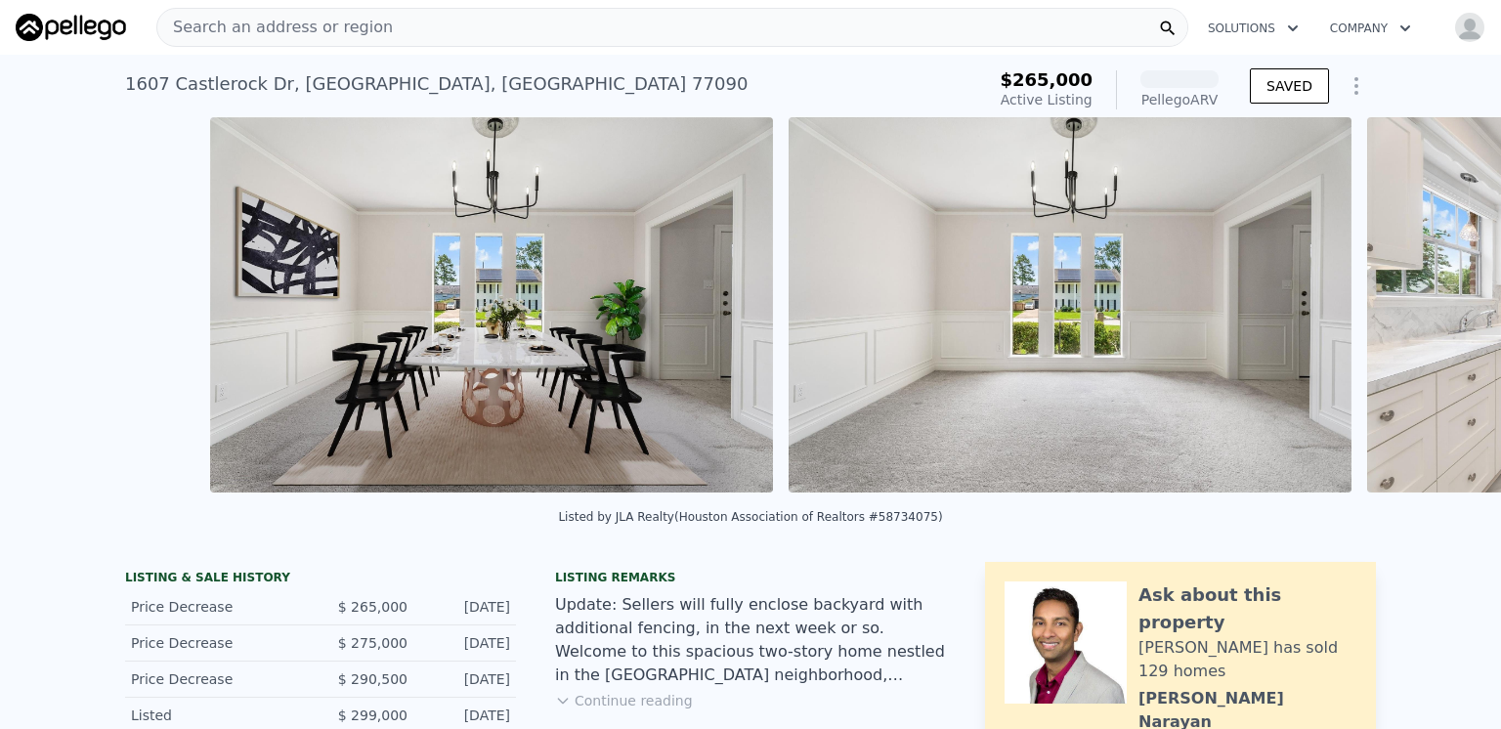
scroll to position [0, 3576]
